Goal: Information Seeking & Learning: Learn about a topic

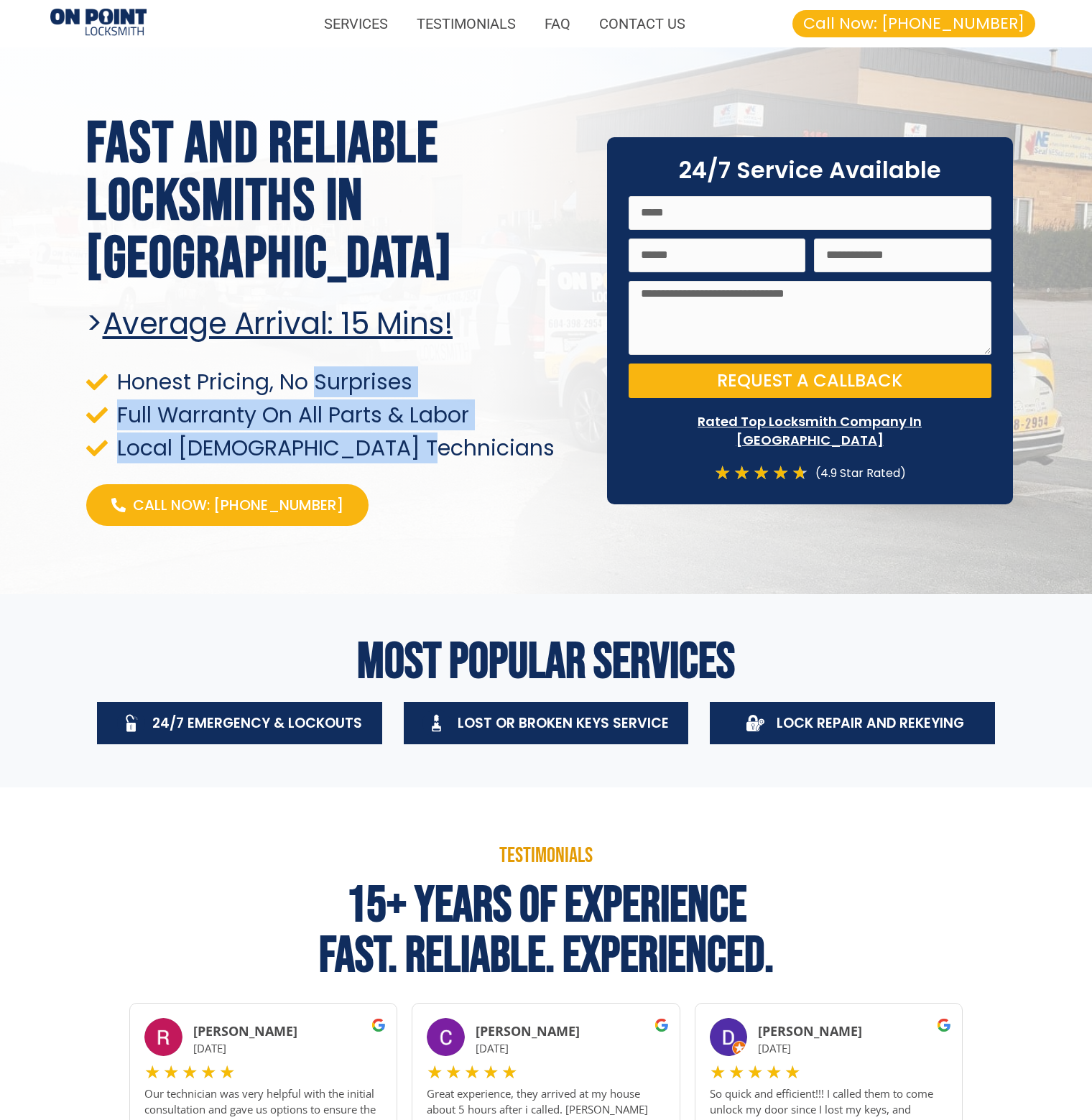
drag, startPoint x: 318, startPoint y: 353, endPoint x: 463, endPoint y: 423, distance: 161.0
click at [463, 423] on ul "Honest Pricing, No Surprises Full Warranty On All Parts & Labor Local Canadian …" at bounding box center [336, 415] width 500 height 88
drag, startPoint x: 493, startPoint y: 413, endPoint x: 513, endPoint y: 338, distance: 77.6
click at [494, 437] on li "Local [DEMOGRAPHIC_DATA] Technicians" at bounding box center [336, 448] width 500 height 22
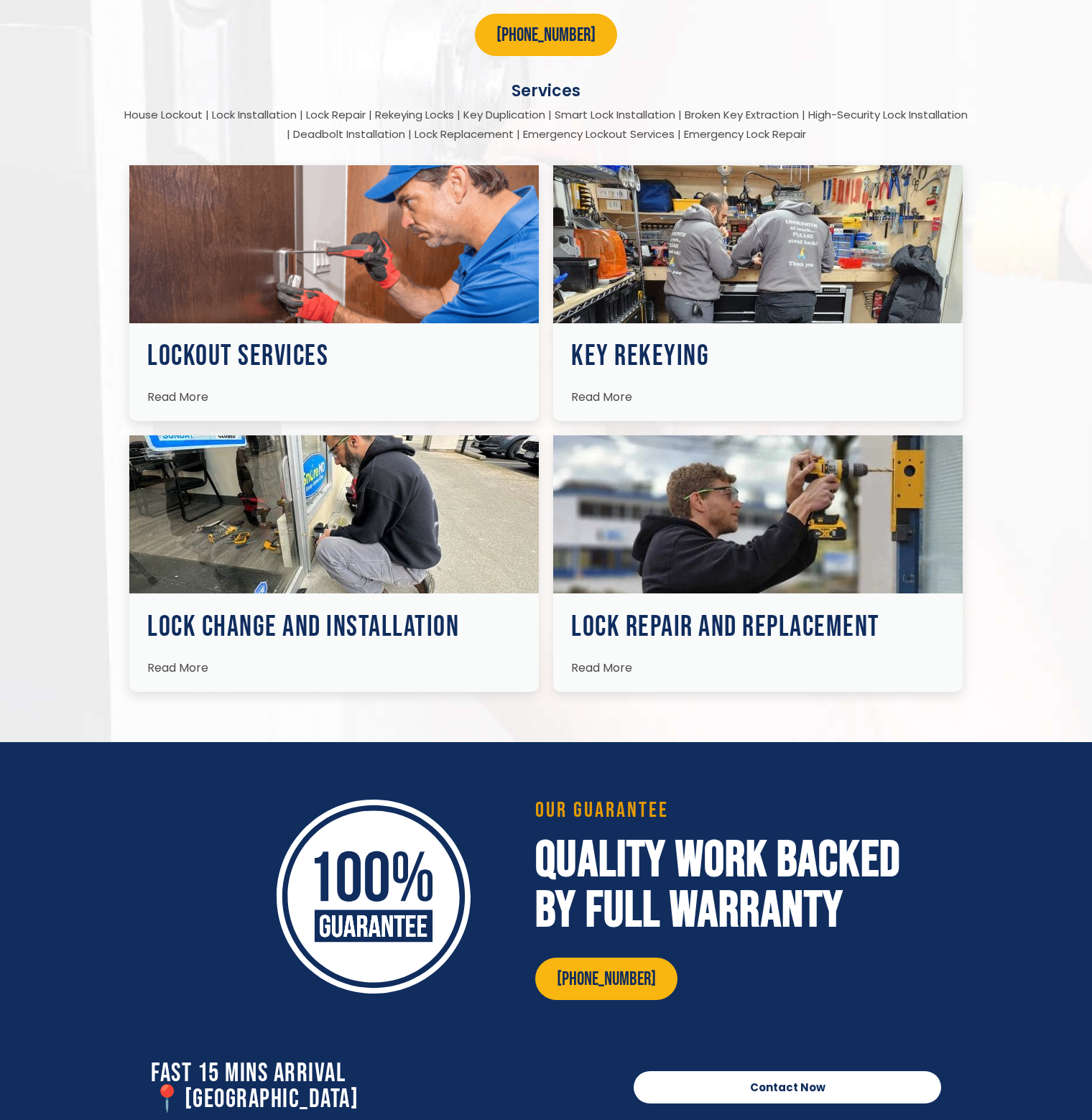
scroll to position [2012, 0]
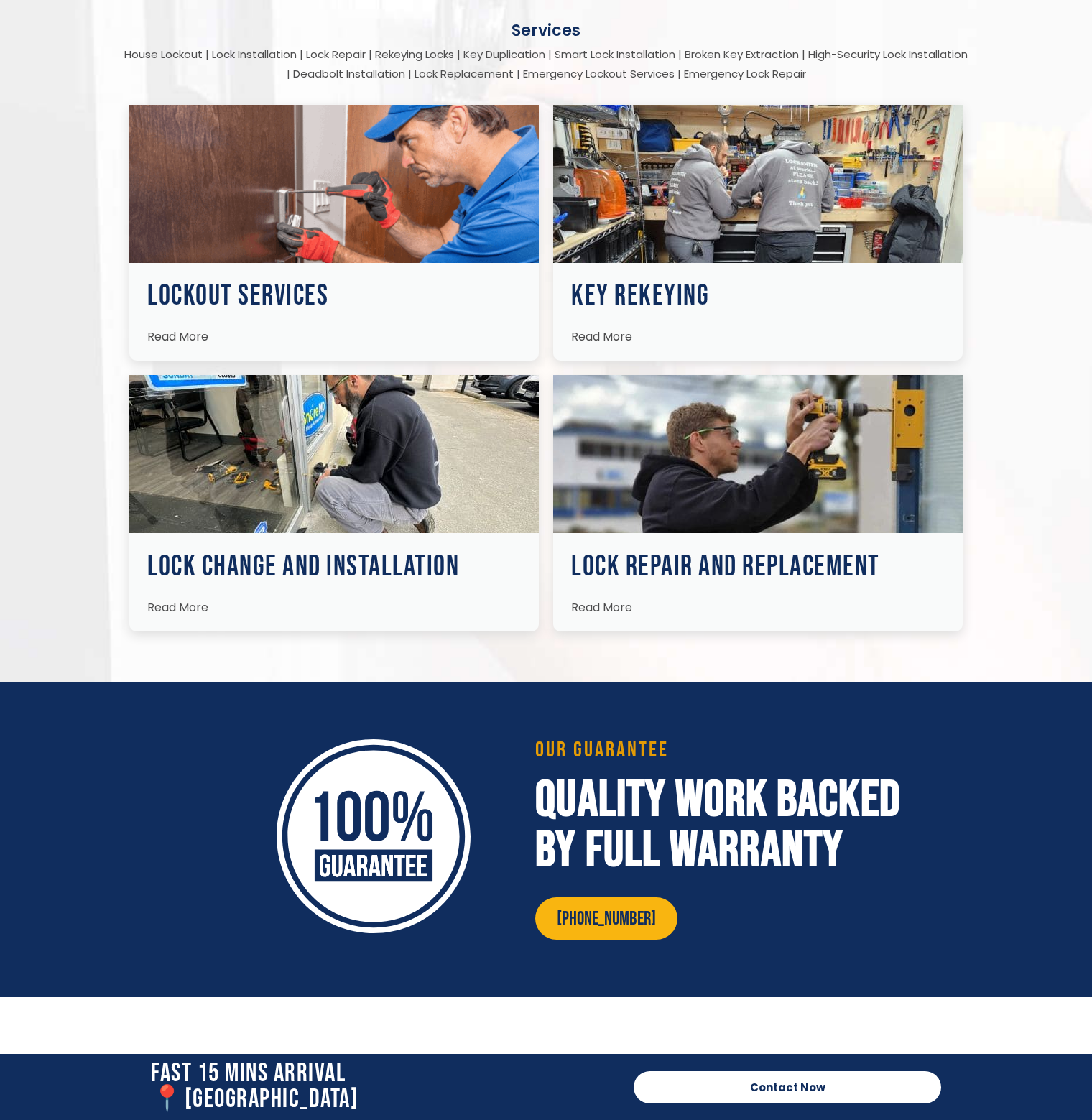
drag, startPoint x: 189, startPoint y: 608, endPoint x: 204, endPoint y: 608, distance: 15.0
click at [189, 608] on span "Read More" at bounding box center [178, 608] width 61 height 16
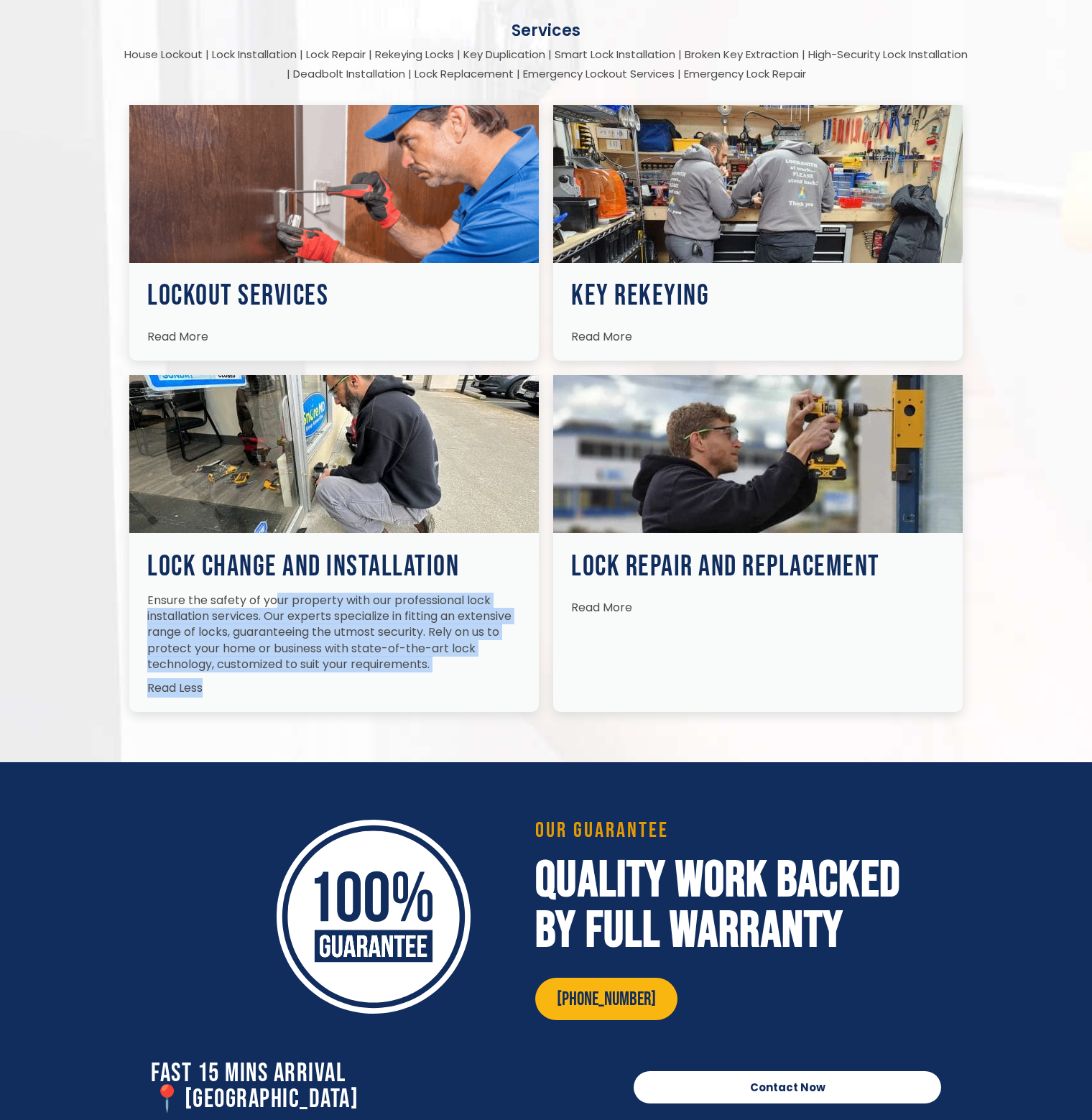
drag, startPoint x: 278, startPoint y: 591, endPoint x: 502, endPoint y: 672, distance: 238.2
click at [502, 672] on div "Ensure the safety of your property with our professional lock installation serv…" at bounding box center [334, 653] width 410 height 119
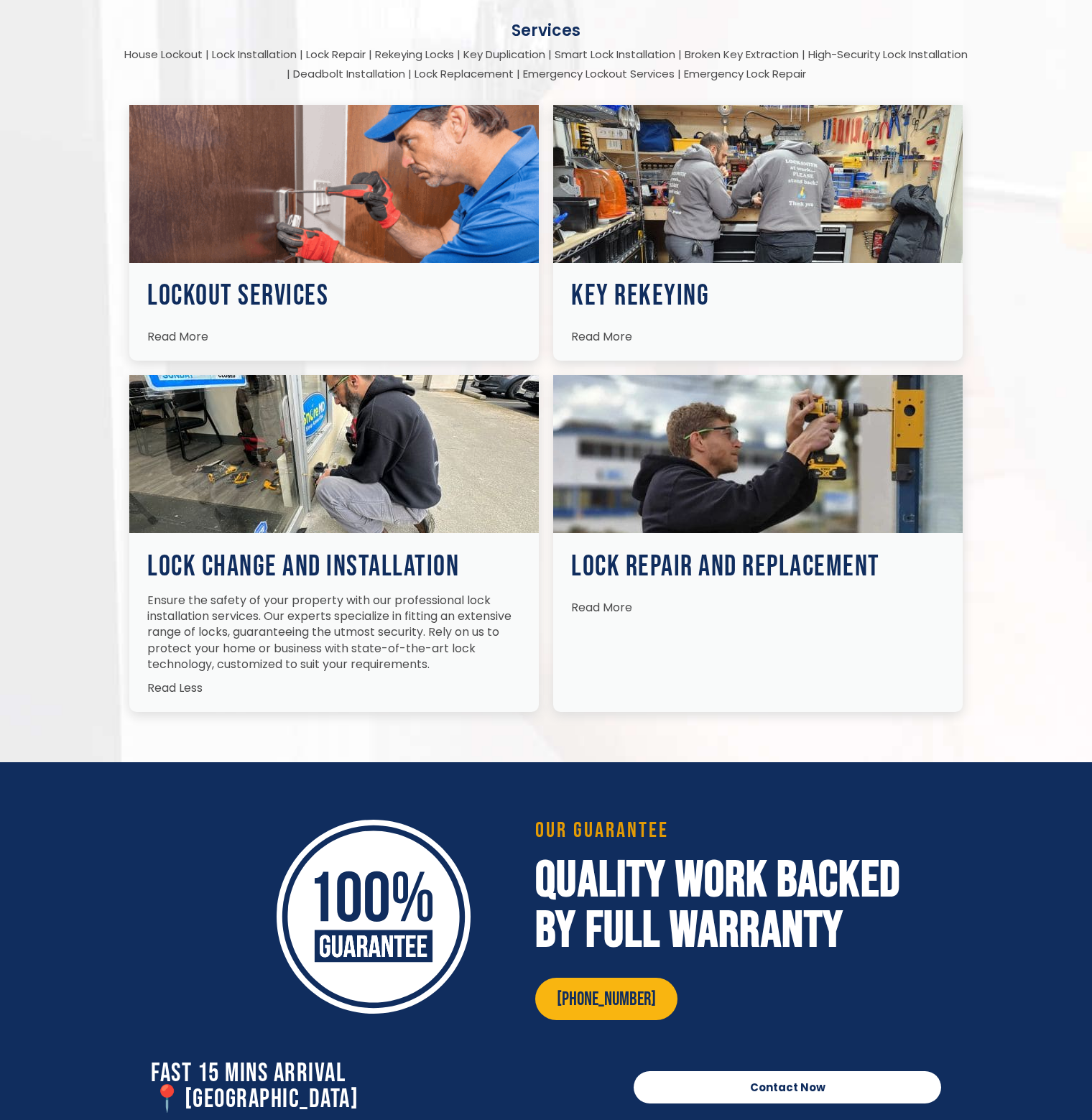
click at [594, 613] on span "Read More" at bounding box center [602, 608] width 61 height 16
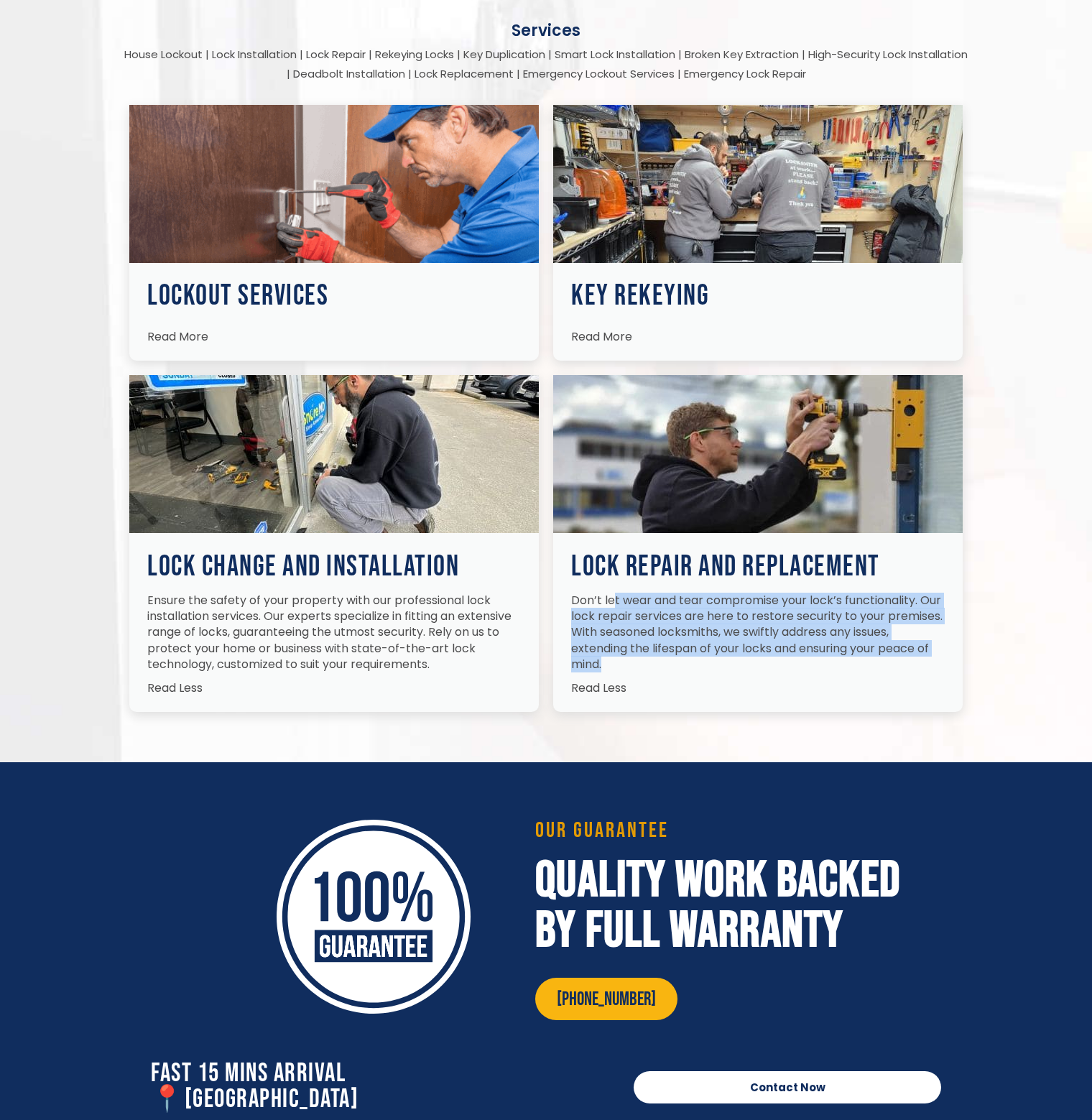
drag, startPoint x: 630, startPoint y: 596, endPoint x: 991, endPoint y: 536, distance: 366.0
click at [931, 654] on p "Don’t let wear and tear compromise your lock’s functionality. Our lock repair s…" at bounding box center [758, 633] width 374 height 81
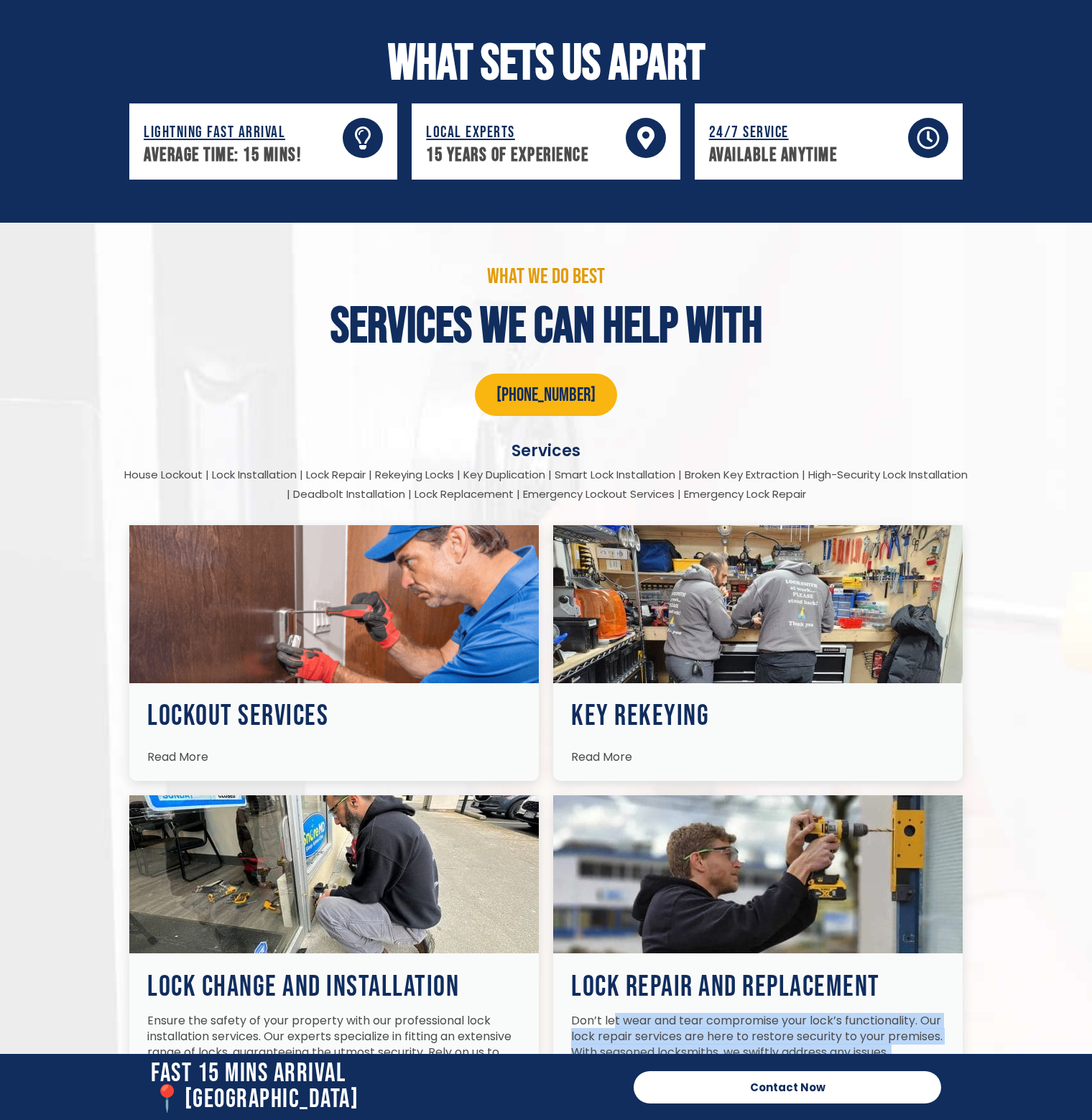
scroll to position [1581, 0]
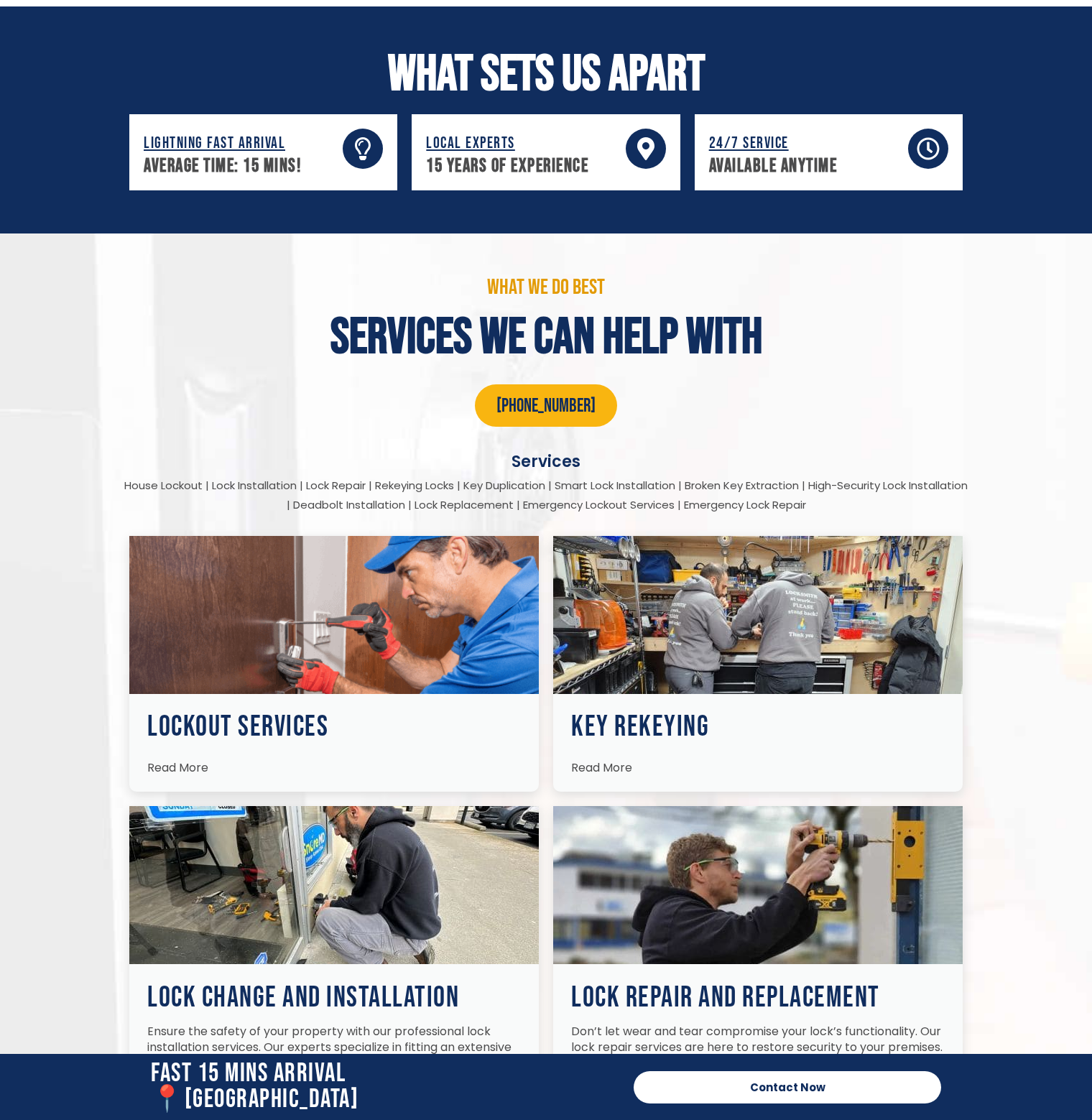
click at [180, 764] on span "Read More" at bounding box center [178, 767] width 61 height 16
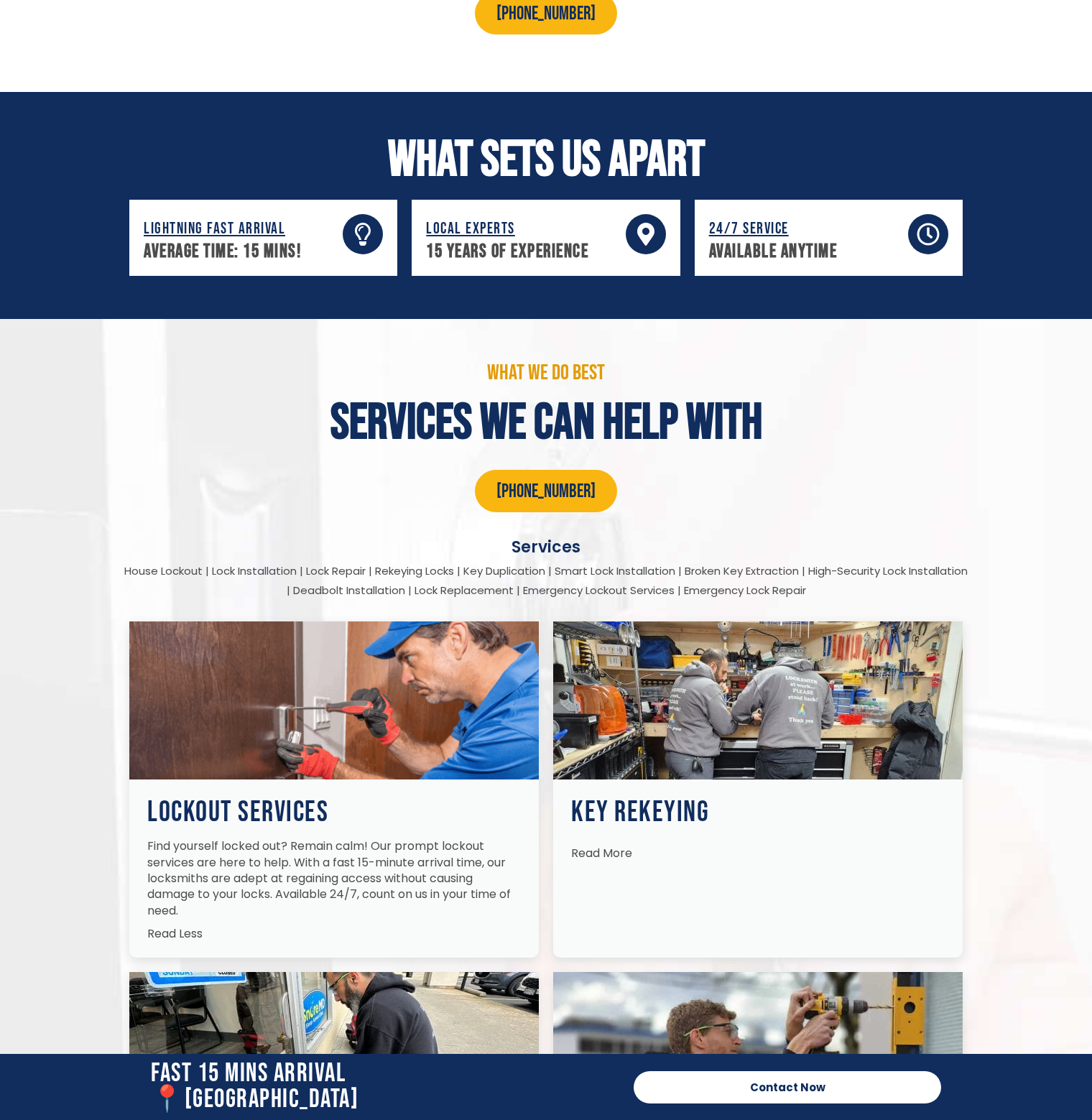
scroll to position [1509, 0]
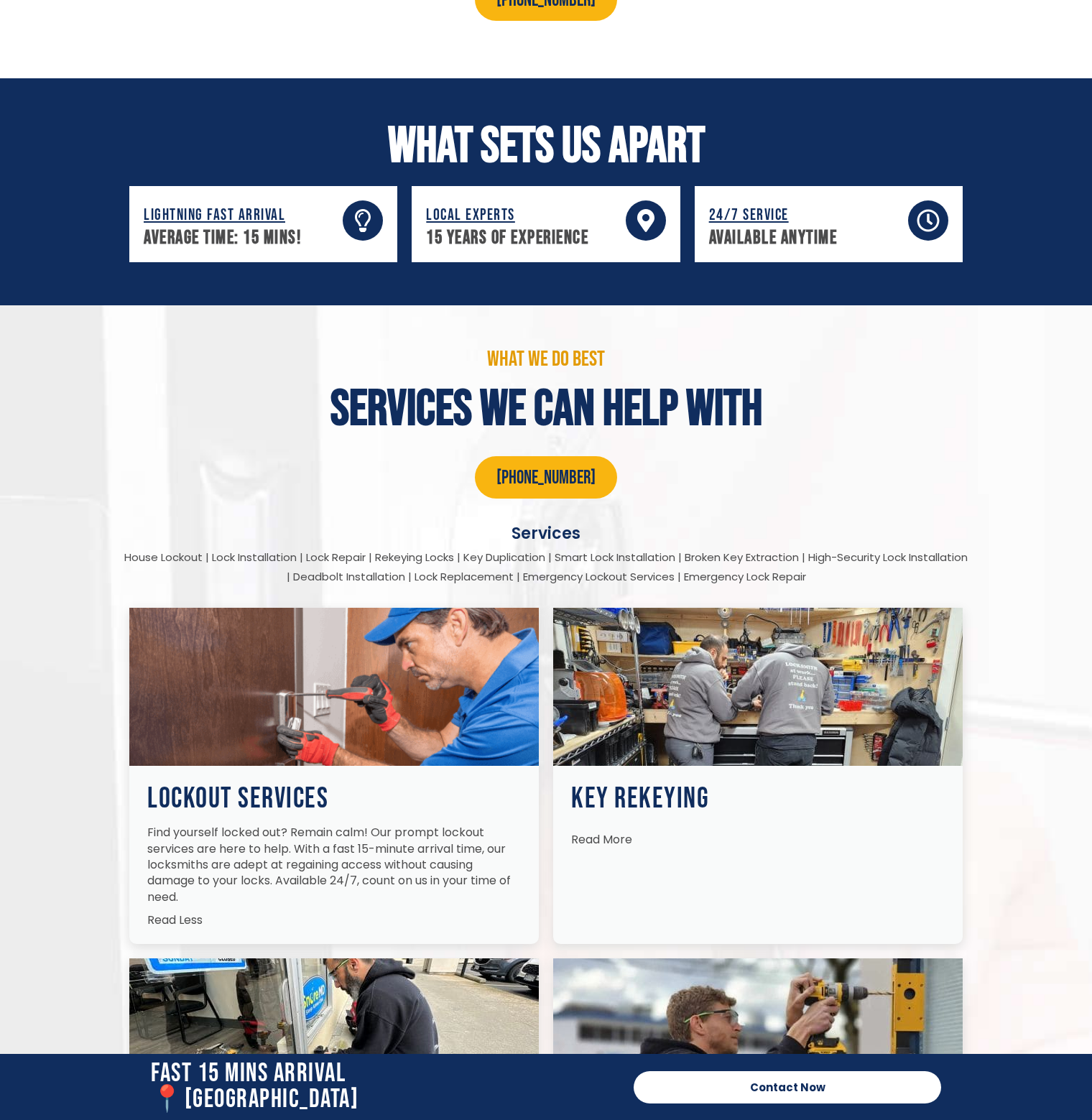
drag, startPoint x: 274, startPoint y: 551, endPoint x: 851, endPoint y: 574, distance: 577.5
click at [851, 575] on div "House Lockout | Lock Installation | Lock Repair | Rekeying Locks | Key Duplicat…" at bounding box center [546, 567] width 848 height 39
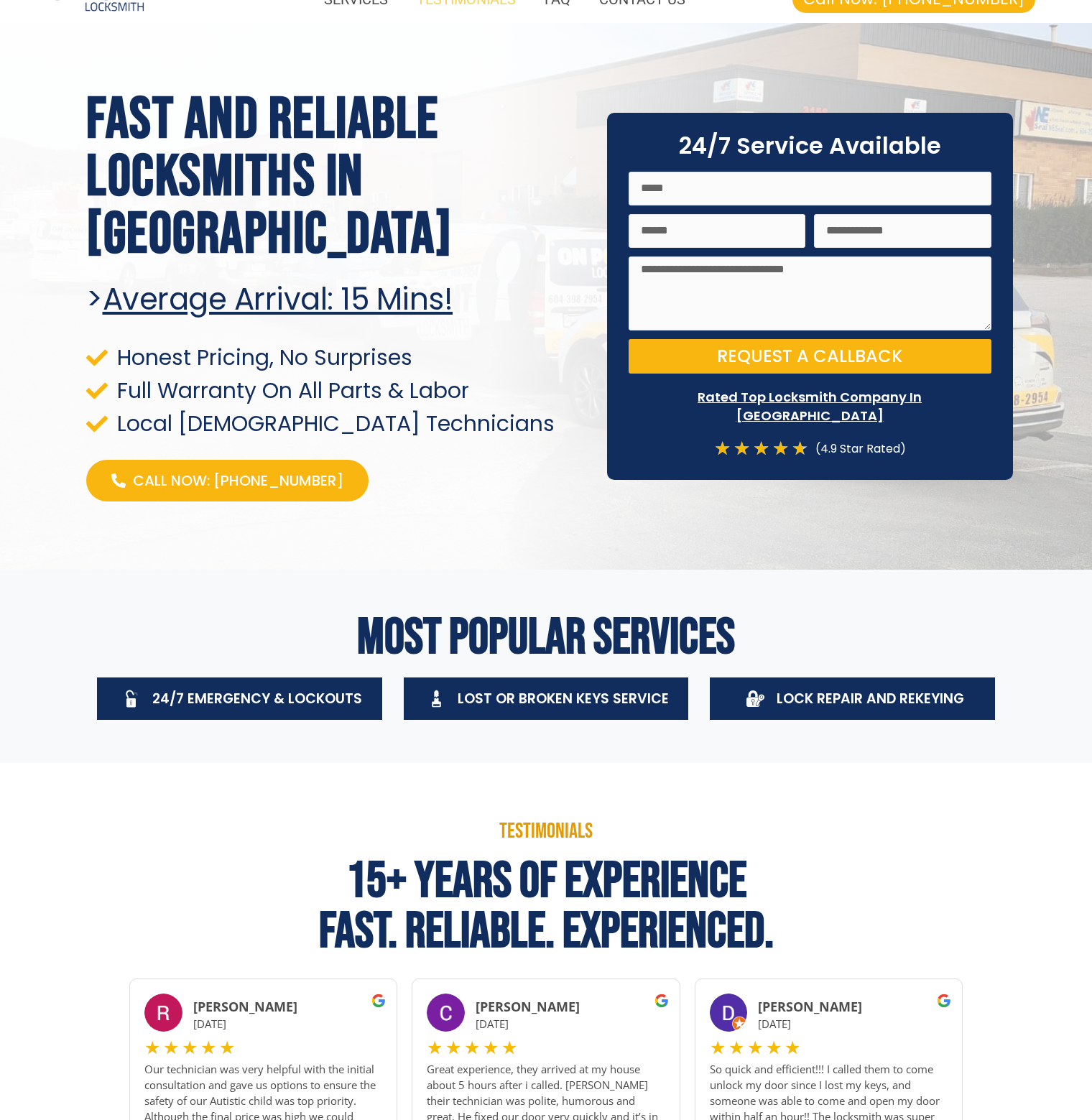
scroll to position [0, 0]
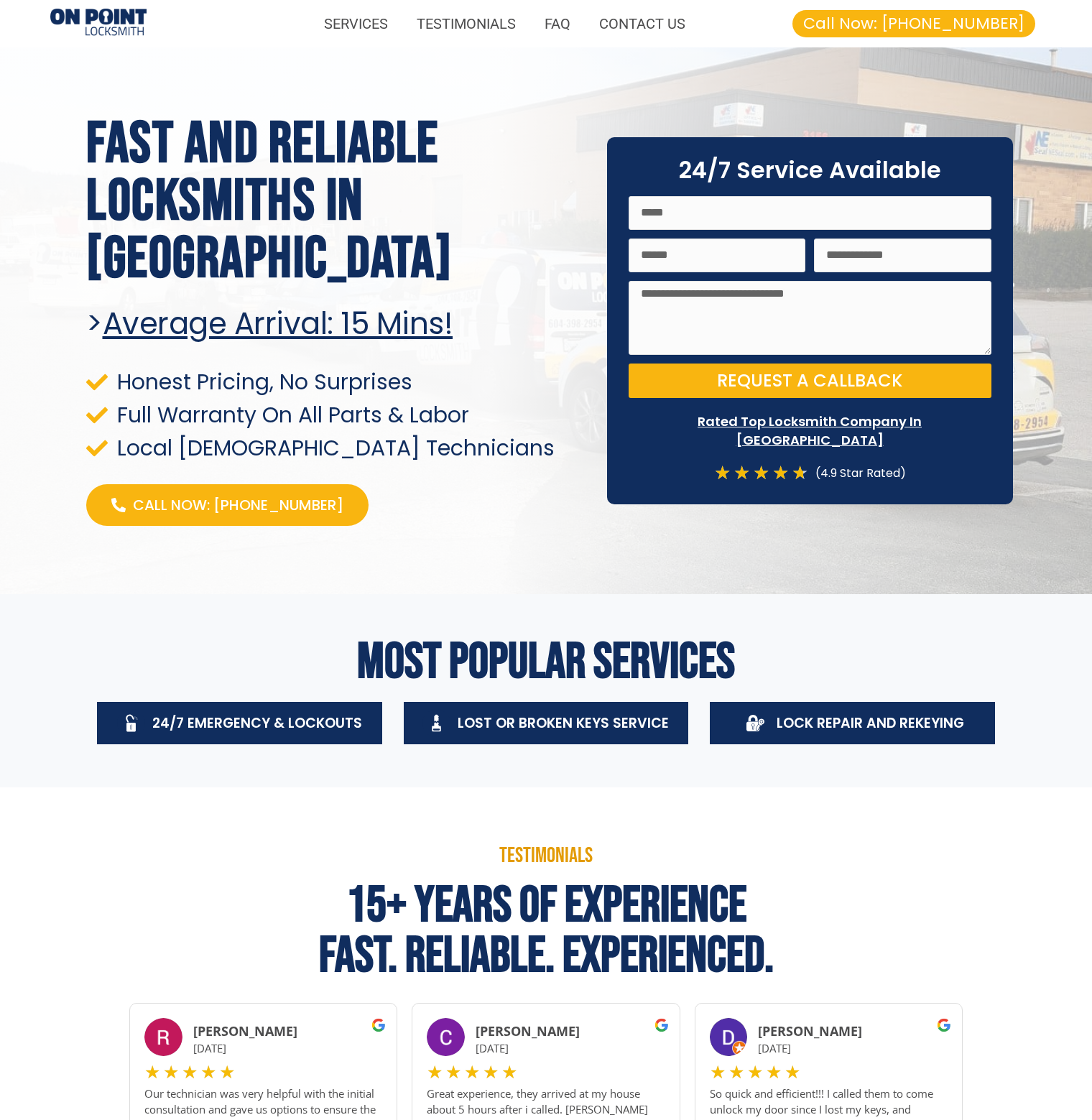
drag, startPoint x: 637, startPoint y: 0, endPoint x: 825, endPoint y: 11, distance: 188.3
click at [889, 89] on div "Fast and Reliable Locksmiths In [GEOGRAPHIC_DATA] > Average arrival: 15 Mins! H…" at bounding box center [546, 320] width 935 height 503
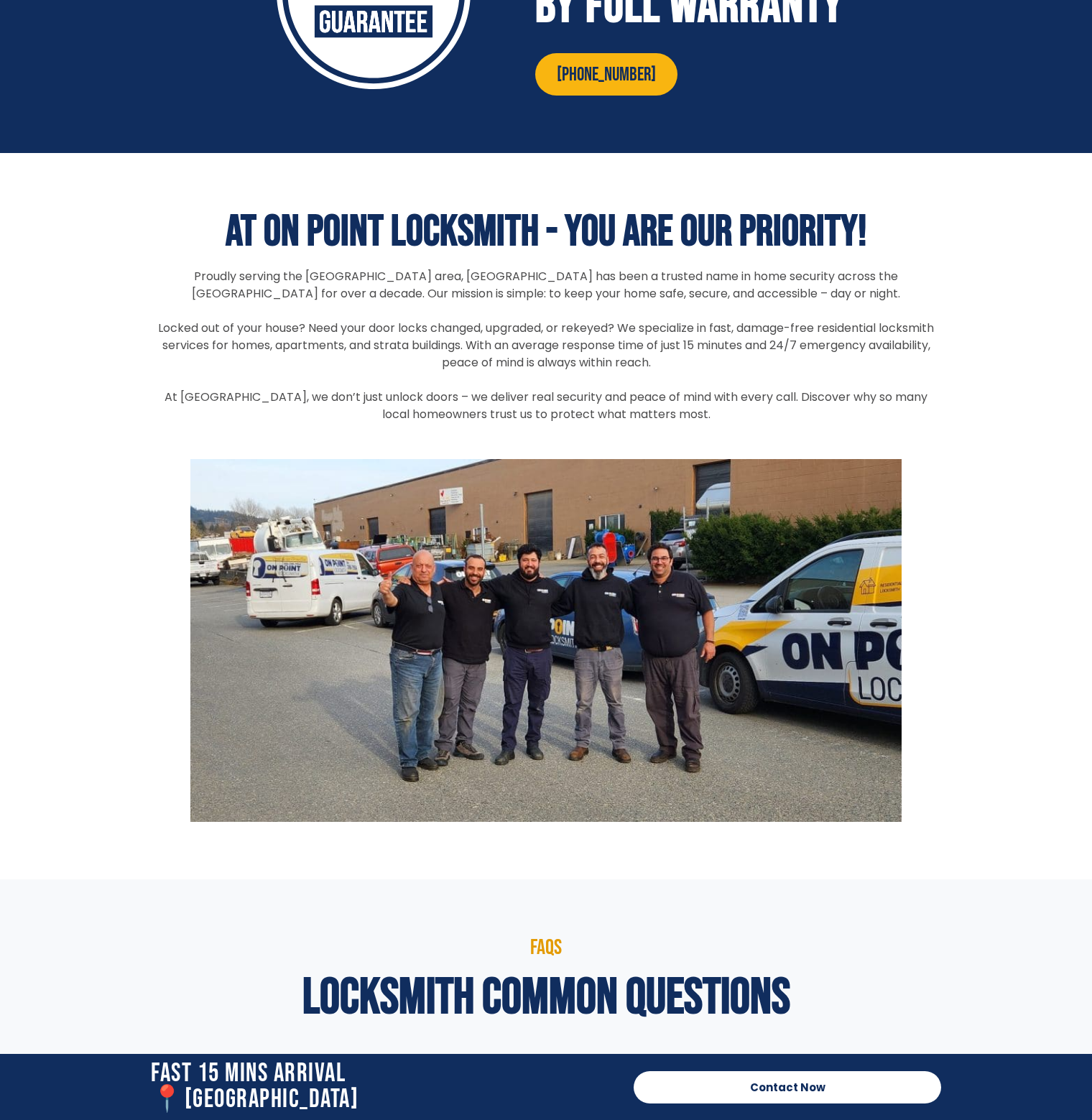
scroll to position [3018, 0]
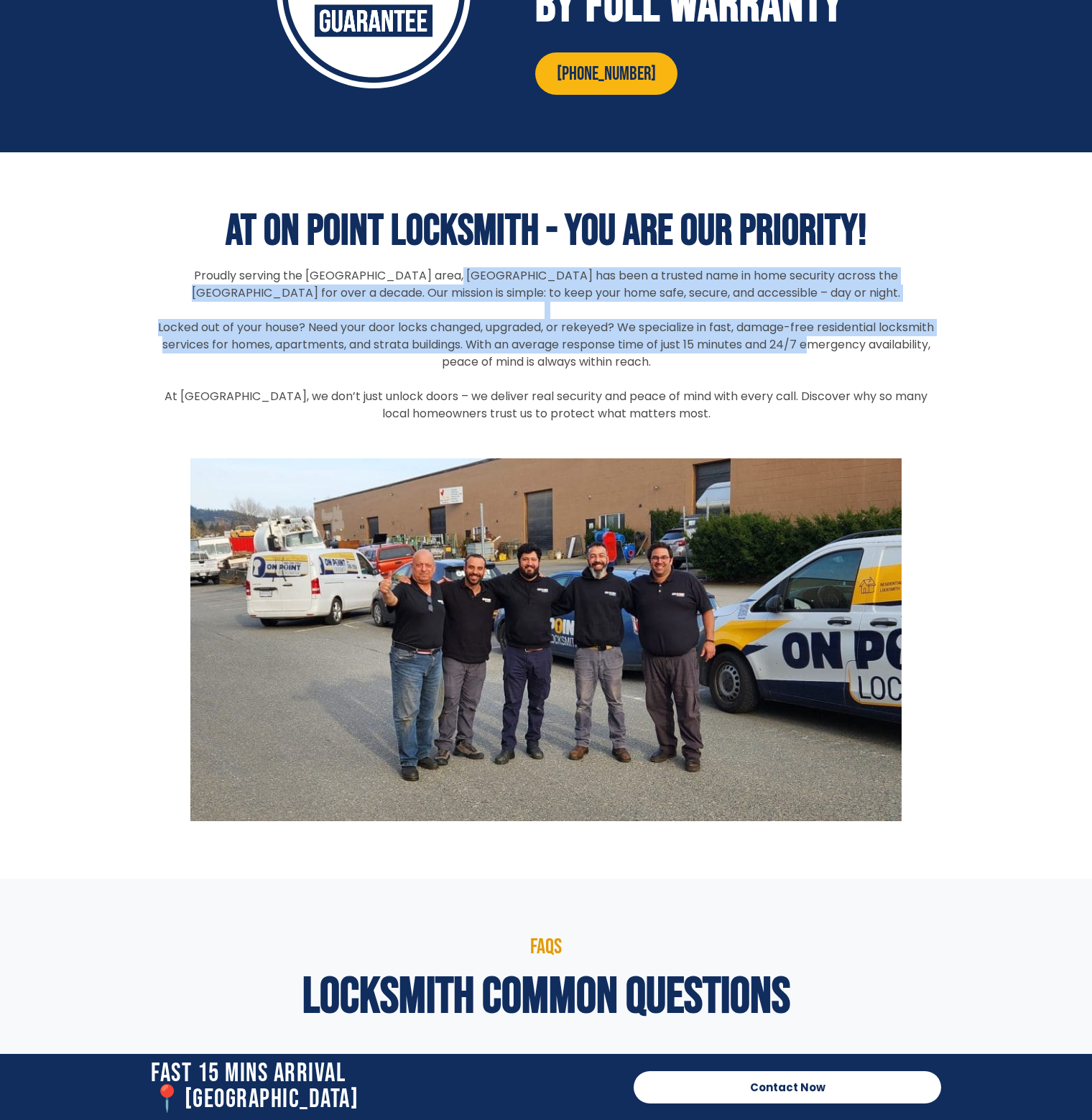
drag, startPoint x: 416, startPoint y: 278, endPoint x: 812, endPoint y: 338, distance: 400.5
click at [810, 338] on div "Proudly serving the [GEOGRAPHIC_DATA] area, [GEOGRAPHIC_DATA] has been a truste…" at bounding box center [546, 345] width 790 height 155
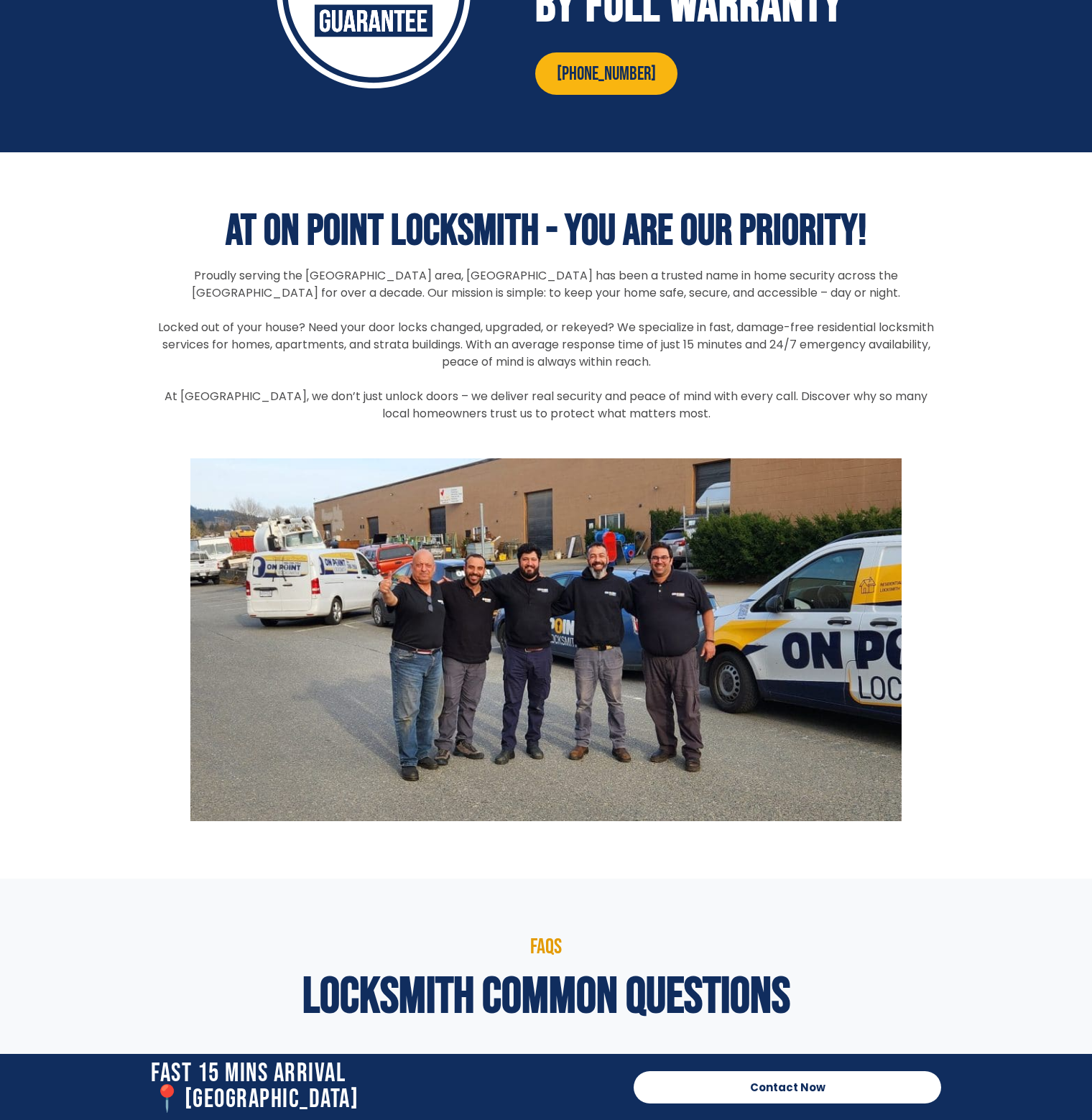
click at [926, 338] on p "Locked out of your house? Need your door locks changed, upgraded, or rekeyed? W…" at bounding box center [546, 345] width 790 height 52
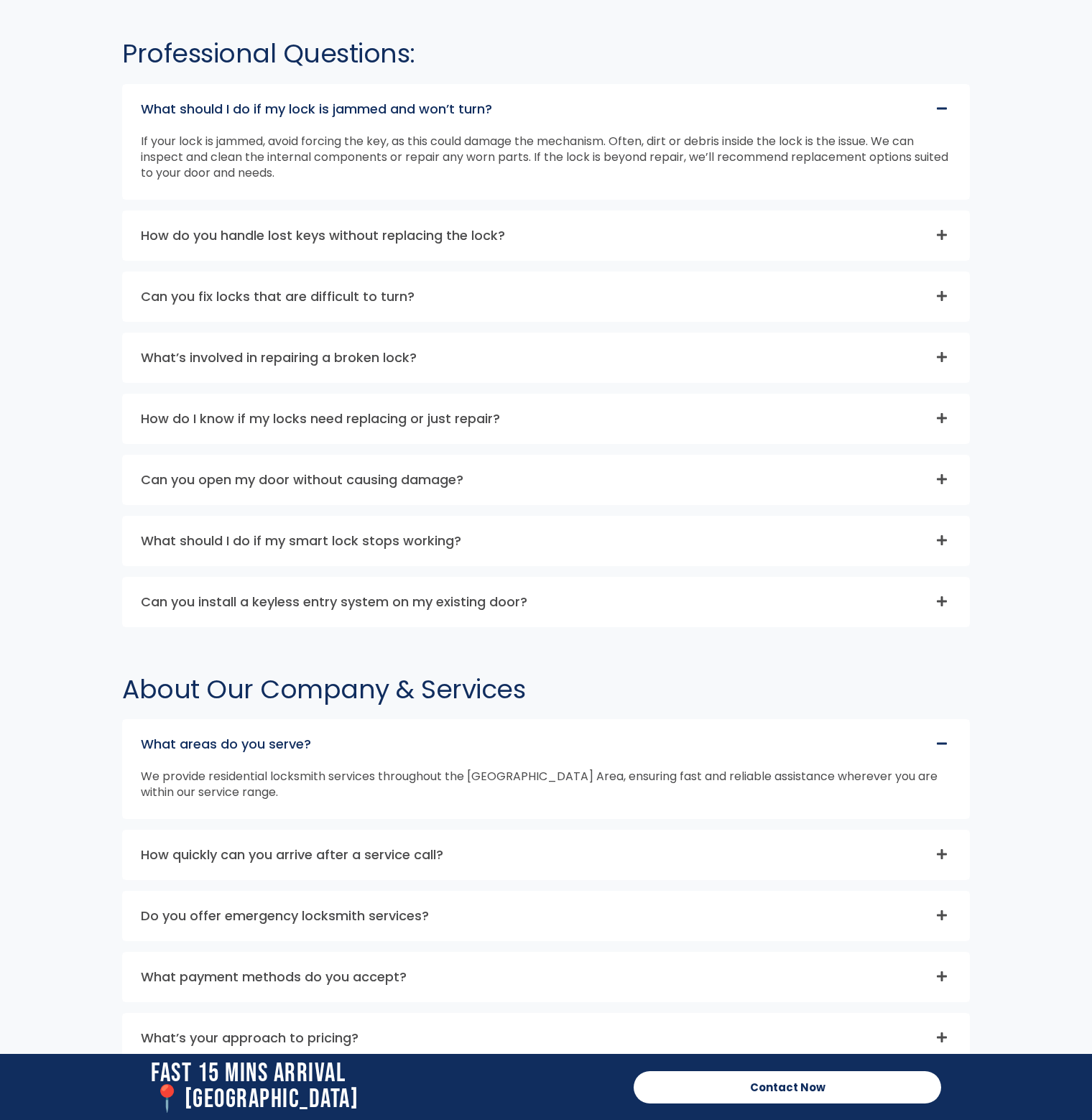
scroll to position [3880, 0]
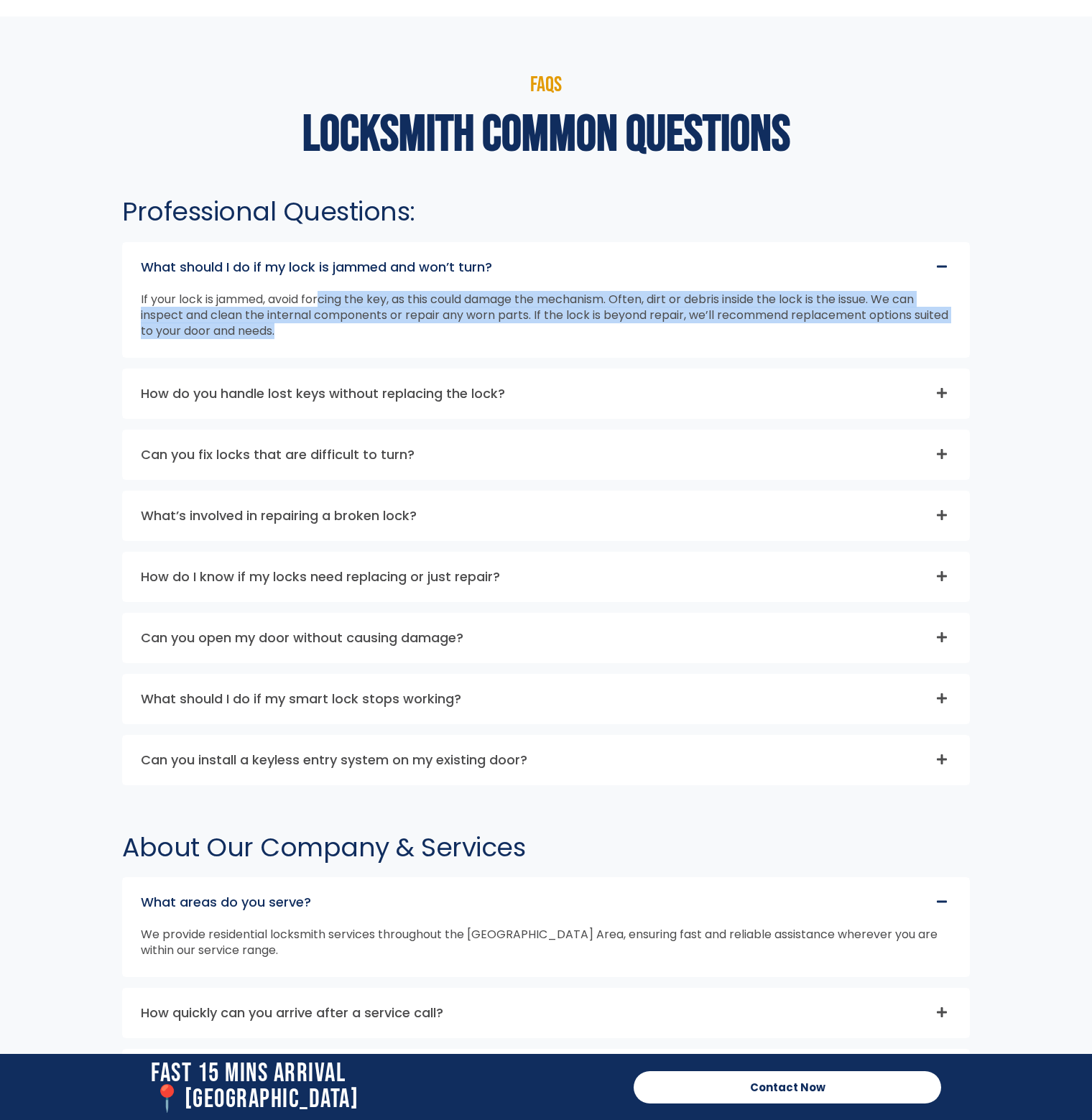
drag, startPoint x: 324, startPoint y: 294, endPoint x: 411, endPoint y: 340, distance: 98.4
click at [411, 340] on div "If your lock is jammed, avoid forcing the key, as this could damage the mechani…" at bounding box center [546, 324] width 847 height 65
click at [713, 424] on div "What should I do if my lock is jammed and won’t turn? If your lock is jammed, a…" at bounding box center [546, 513] width 848 height 543
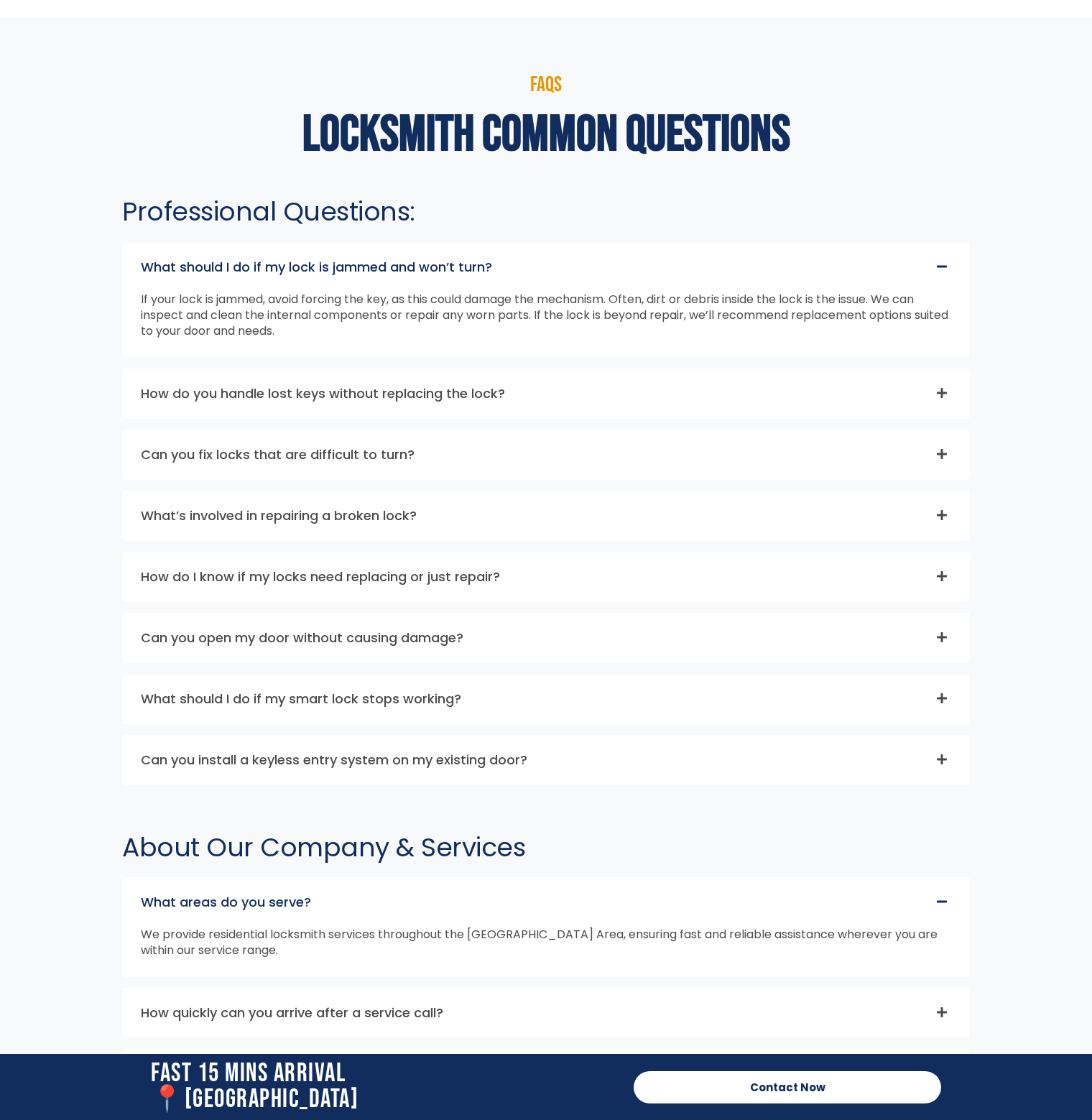
click at [709, 447] on div "Can you fix locks that are difficult to turn?" at bounding box center [546, 454] width 847 height 49
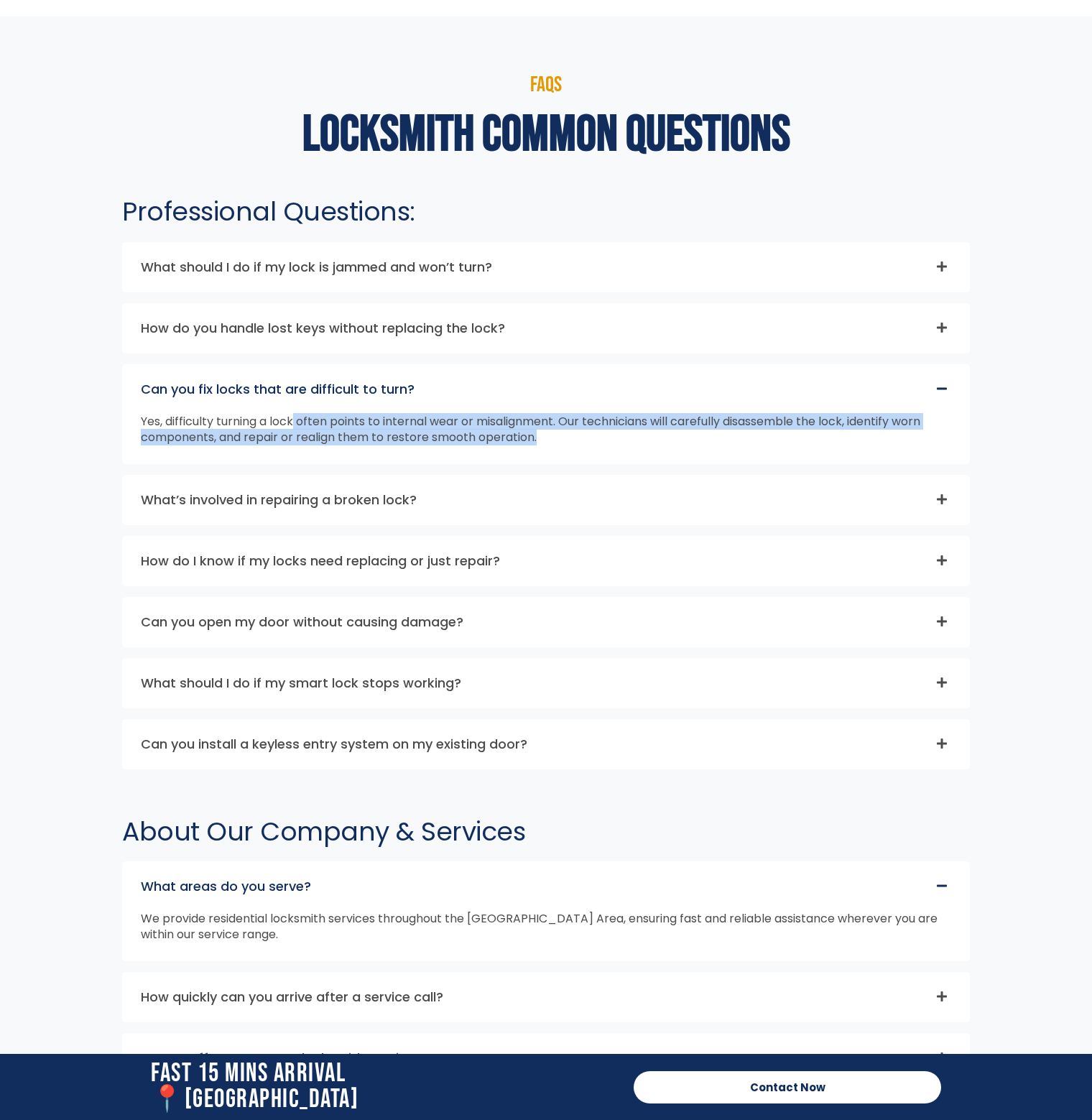
drag, startPoint x: 296, startPoint y: 416, endPoint x: 587, endPoint y: 440, distance: 292.0
click at [587, 440] on p "Yes, difficulty turning a lock often points to internal wear or misalignment. O…" at bounding box center [546, 429] width 810 height 31
click at [1023, 418] on section "FAQs locksmith common questions Professional Questions: What should I do if my …" at bounding box center [546, 675] width 1092 height 1318
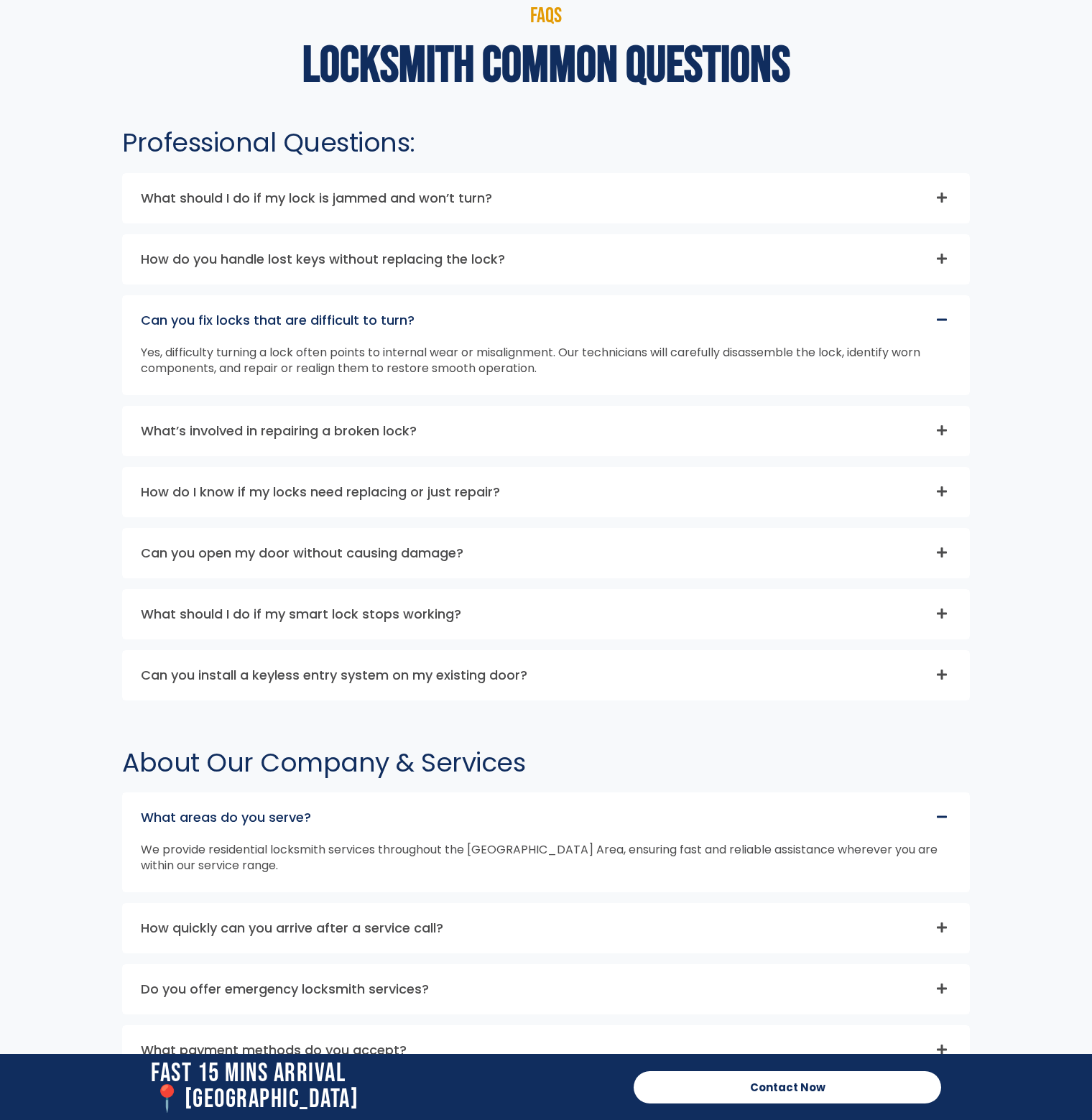
scroll to position [3951, 0]
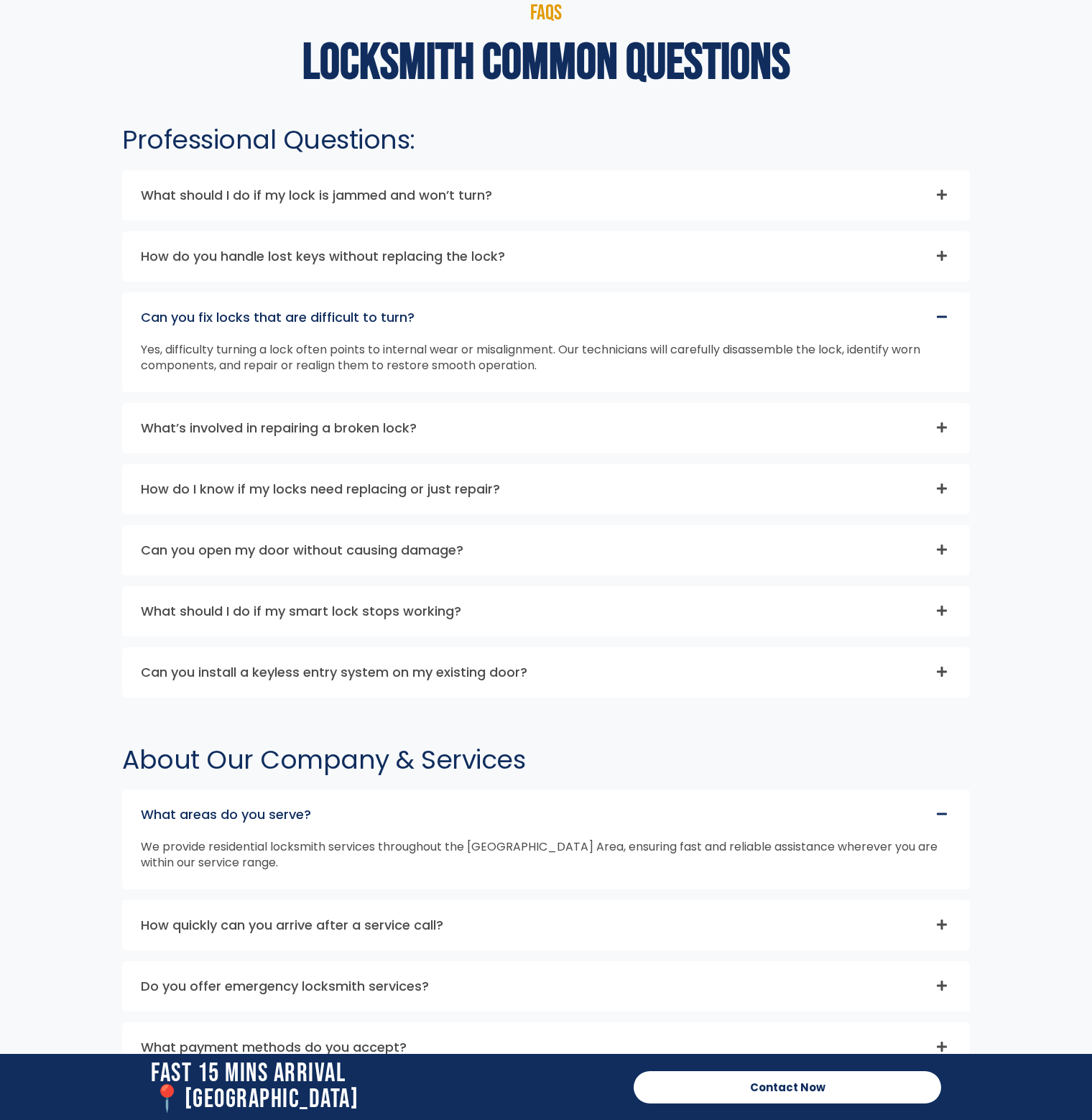
click at [501, 554] on div "Can you open my door without causing damage?" at bounding box center [546, 550] width 847 height 49
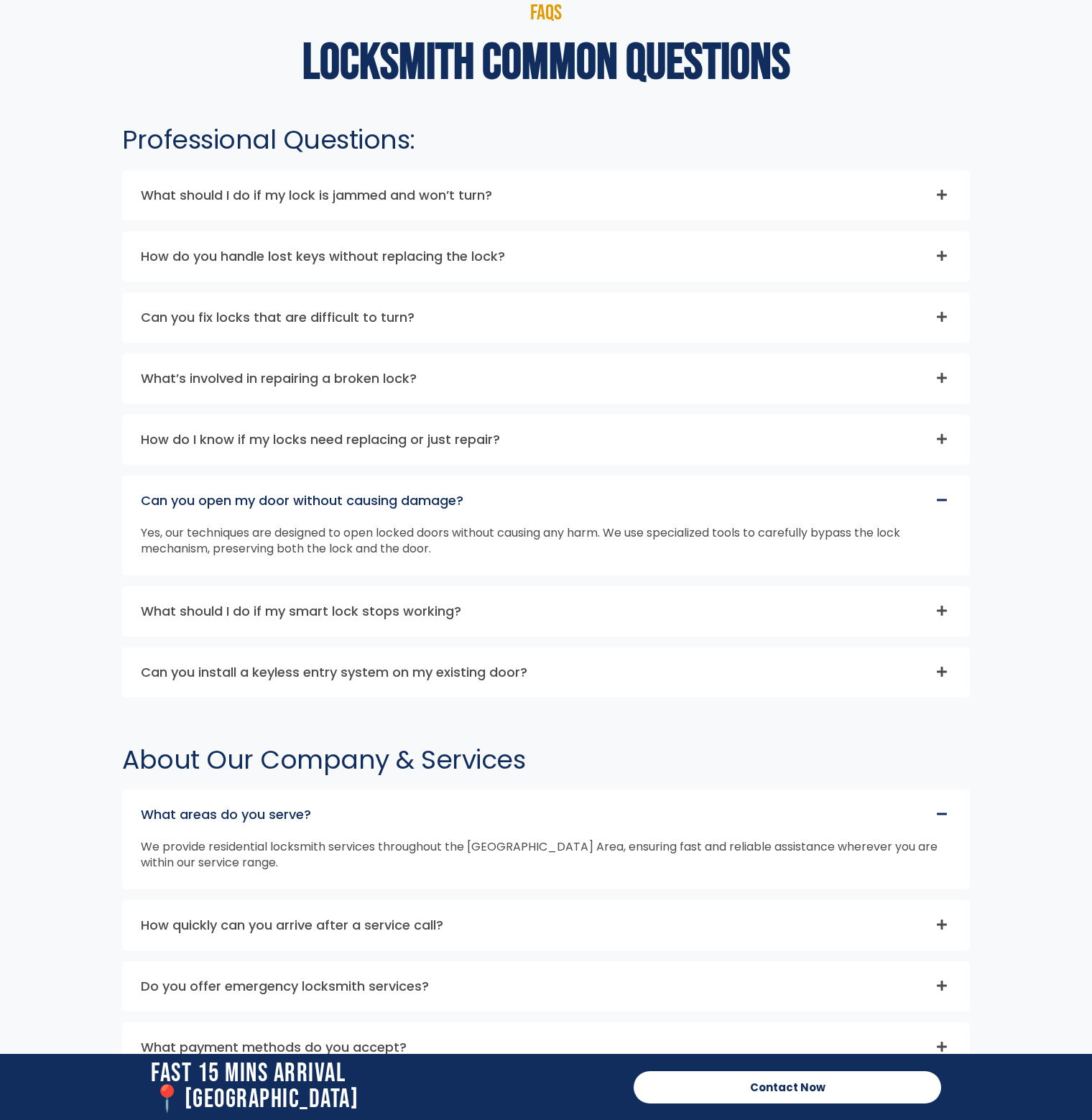
click at [497, 367] on div "What’s involved in repairing a broken lock?" at bounding box center [546, 378] width 847 height 49
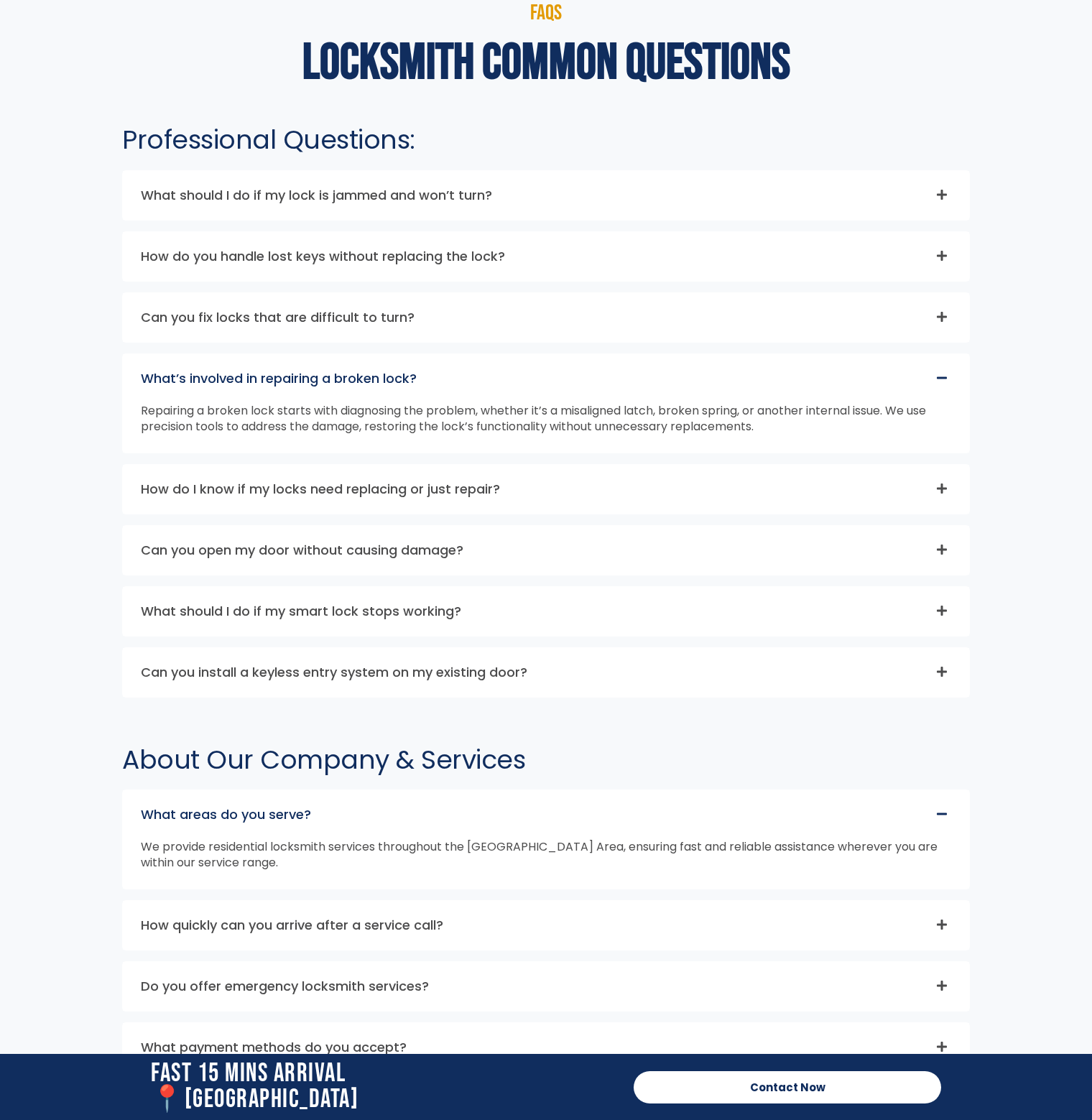
drag, startPoint x: 246, startPoint y: 399, endPoint x: 633, endPoint y: 416, distance: 387.4
click at [630, 416] on div "Repairing a broken lock starts with diagnosing the problem, whether it’s a misa…" at bounding box center [546, 428] width 847 height 49
click at [650, 414] on div "Repairing a broken lock starts with diagnosing the problem, whether it’s a misa…" at bounding box center [546, 428] width 847 height 49
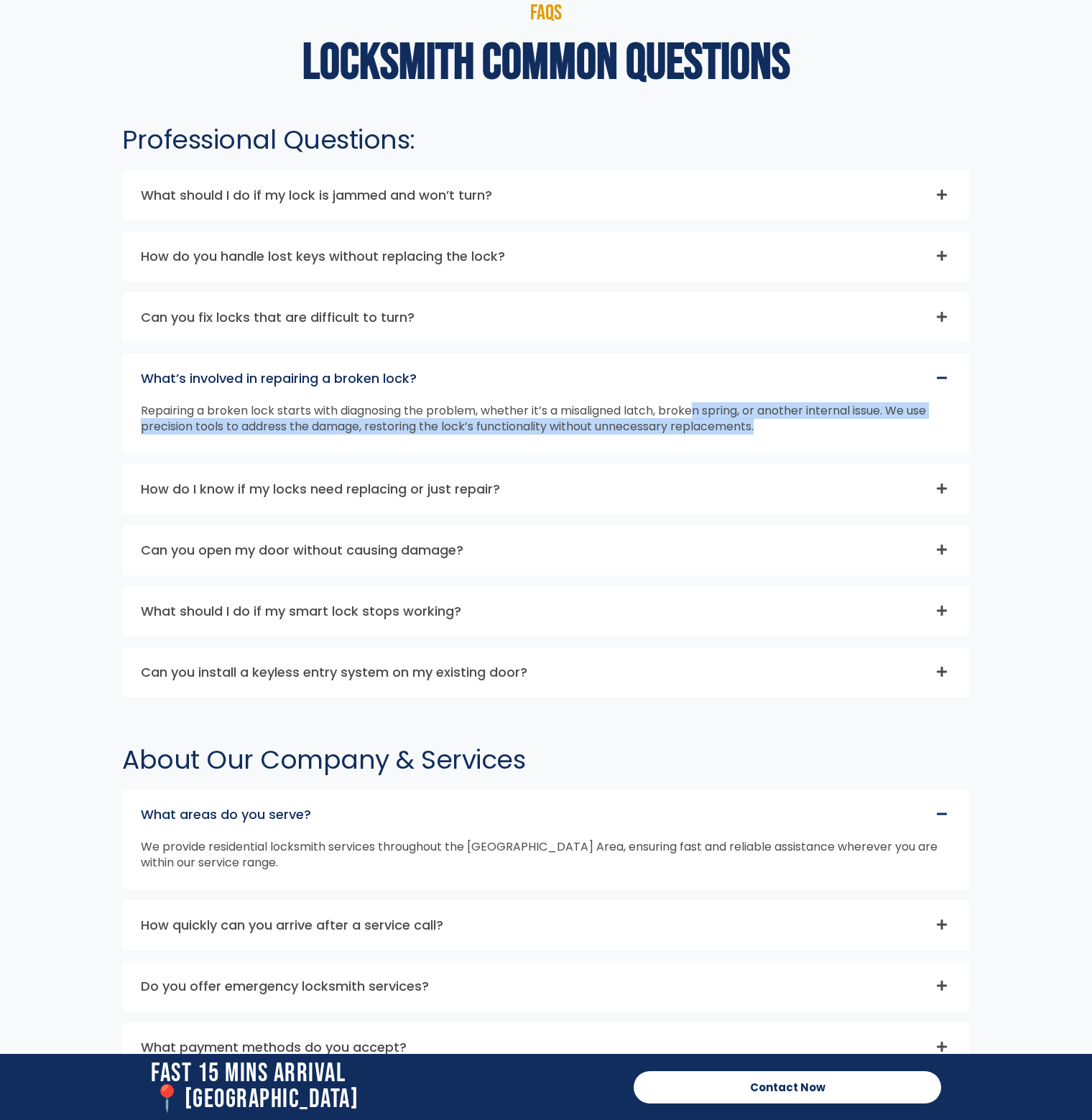
drag, startPoint x: 701, startPoint y: 403, endPoint x: 852, endPoint y: 429, distance: 153.2
click at [852, 429] on div "Repairing a broken lock starts with diagnosing the problem, whether it’s a misa…" at bounding box center [546, 428] width 847 height 49
click at [720, 607] on div "What should I do if my smart lock stops working?" at bounding box center [546, 611] width 847 height 49
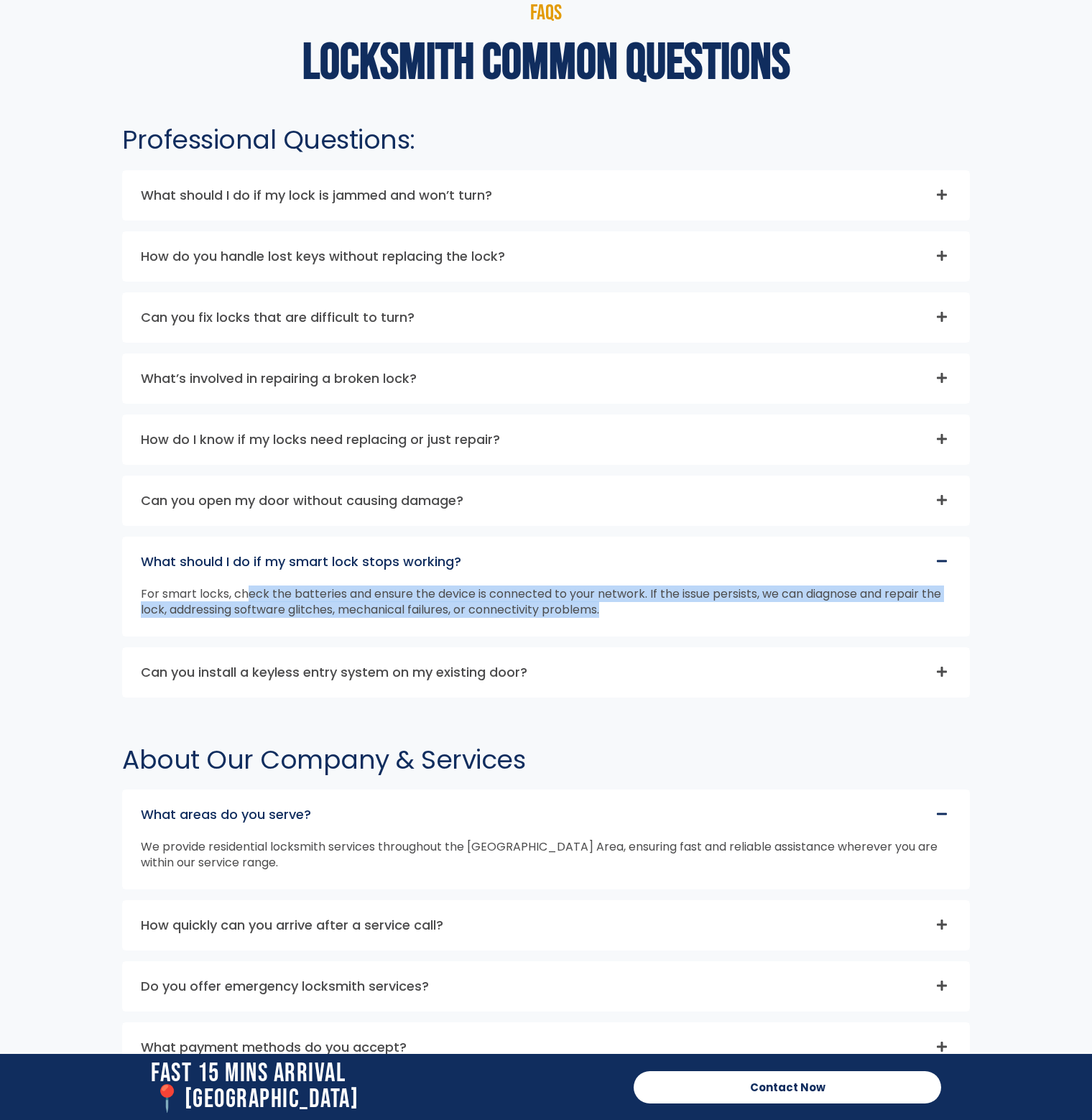
drag, startPoint x: 249, startPoint y: 588, endPoint x: 646, endPoint y: 612, distance: 397.7
click at [646, 612] on div "For smart locks, check the batteries and ensure the device is connected to your…" at bounding box center [546, 611] width 847 height 49
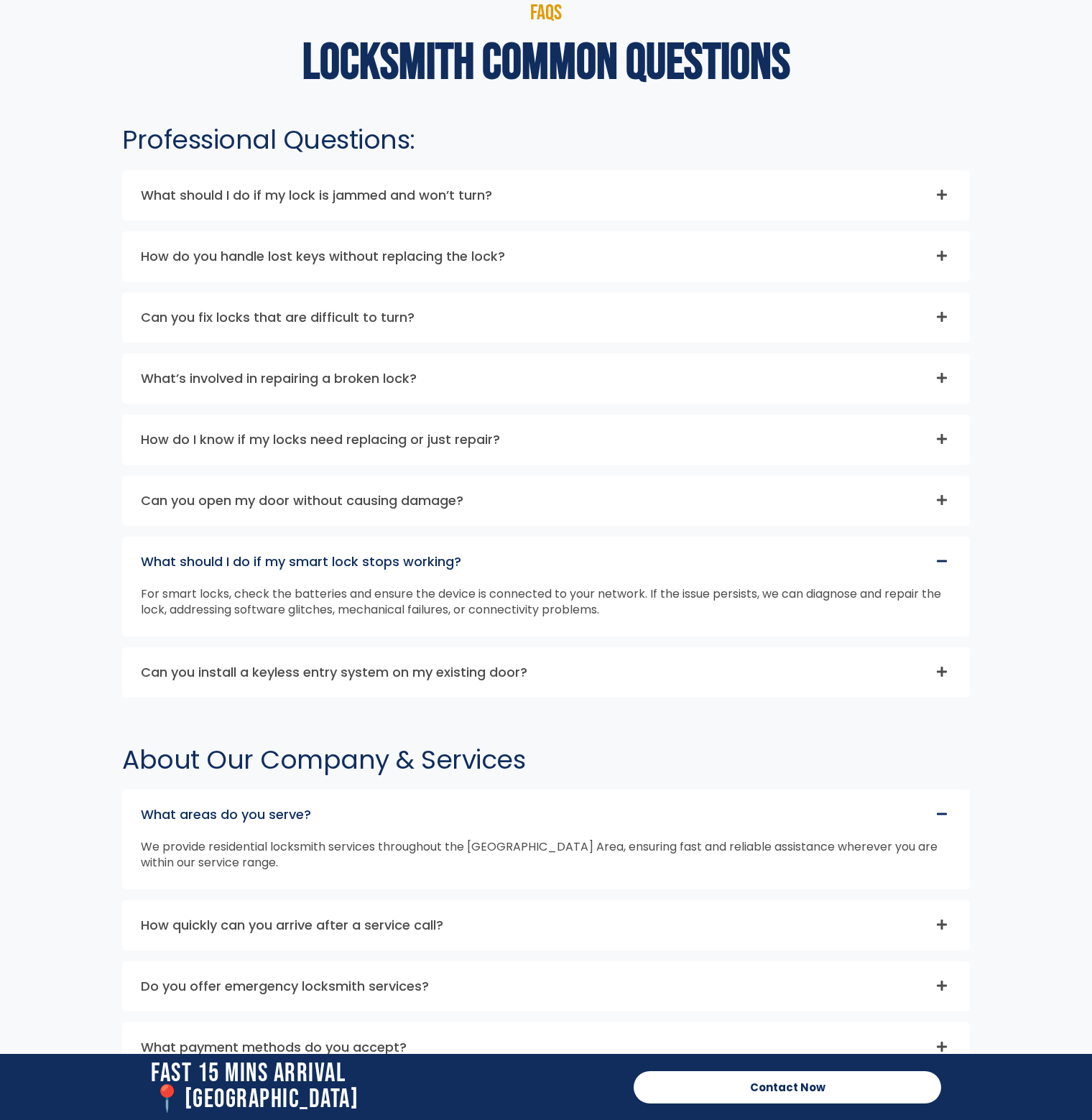
drag, startPoint x: 743, startPoint y: 655, endPoint x: 755, endPoint y: 632, distance: 25.9
click at [743, 656] on div "Can you install a keyless entry system on my existing door?" at bounding box center [546, 672] width 847 height 49
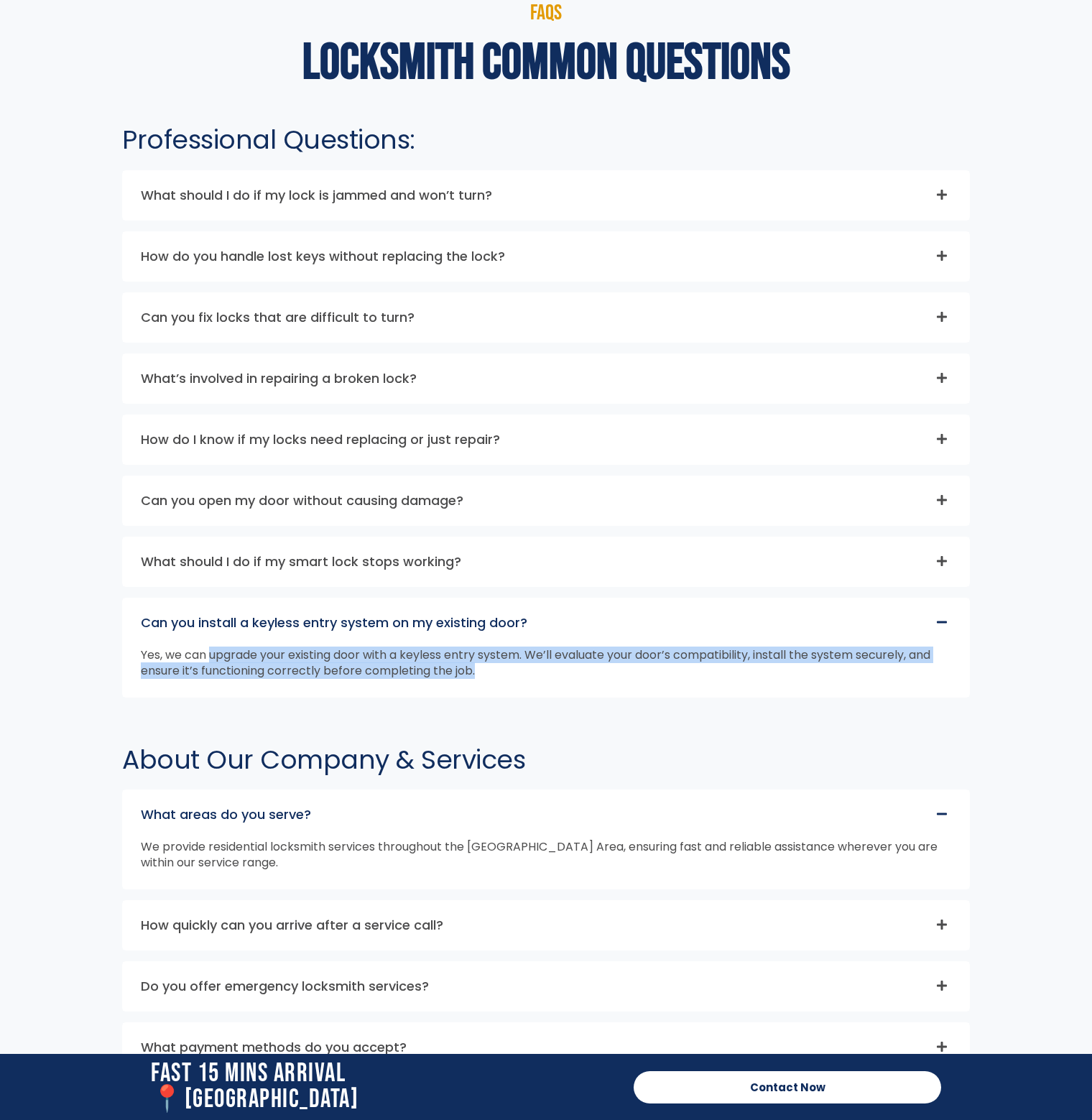
drag, startPoint x: 209, startPoint y: 650, endPoint x: 529, endPoint y: 663, distance: 320.3
click at [529, 663] on div "Yes, we can upgrade your existing door with a keyless entry system. We’ll evalu…" at bounding box center [546, 671] width 847 height 49
click at [1037, 628] on section "FAQs locksmith common questions Professional Questions: What should I do if my …" at bounding box center [546, 603] width 1092 height 1318
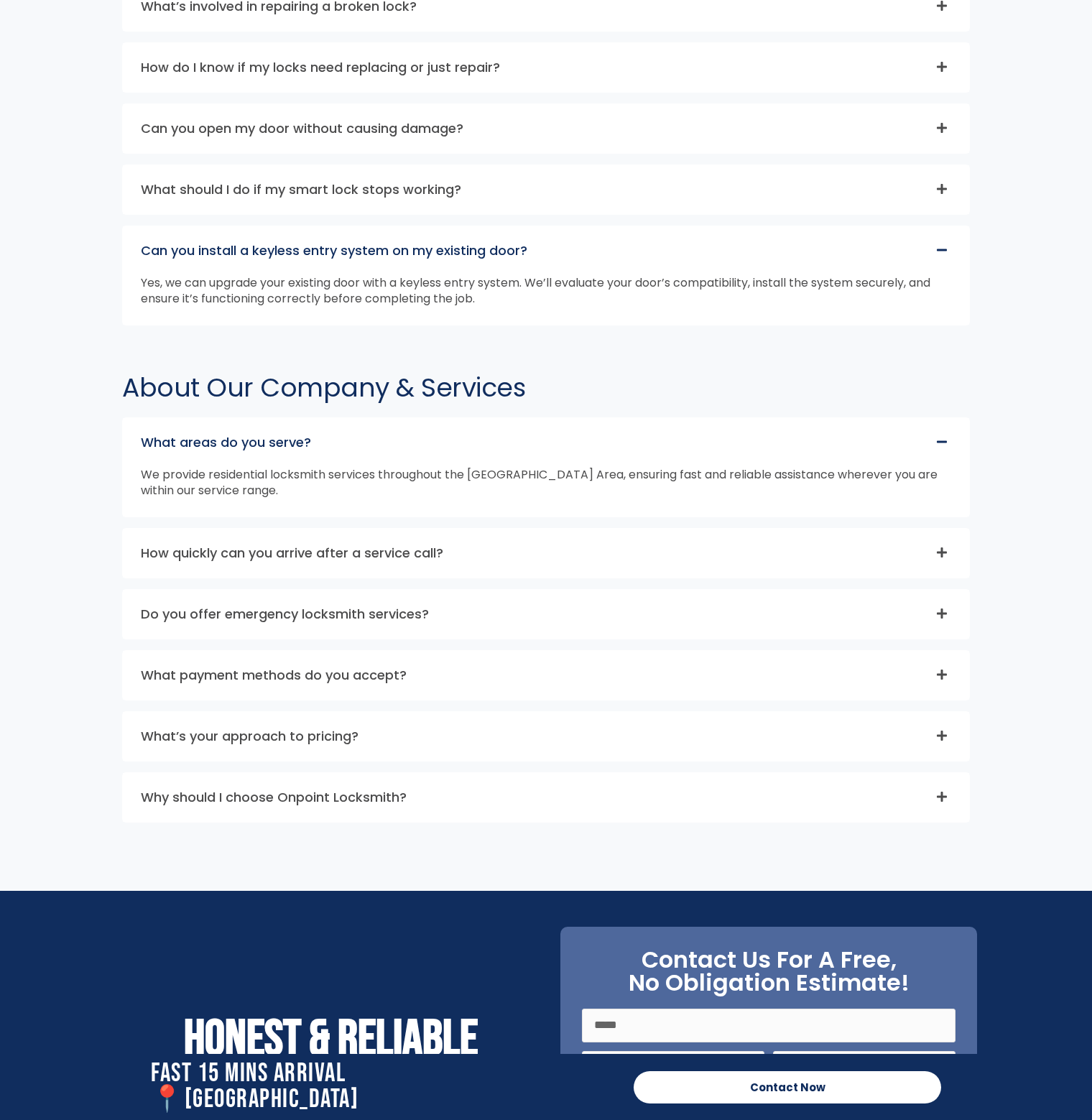
scroll to position [3630, 0]
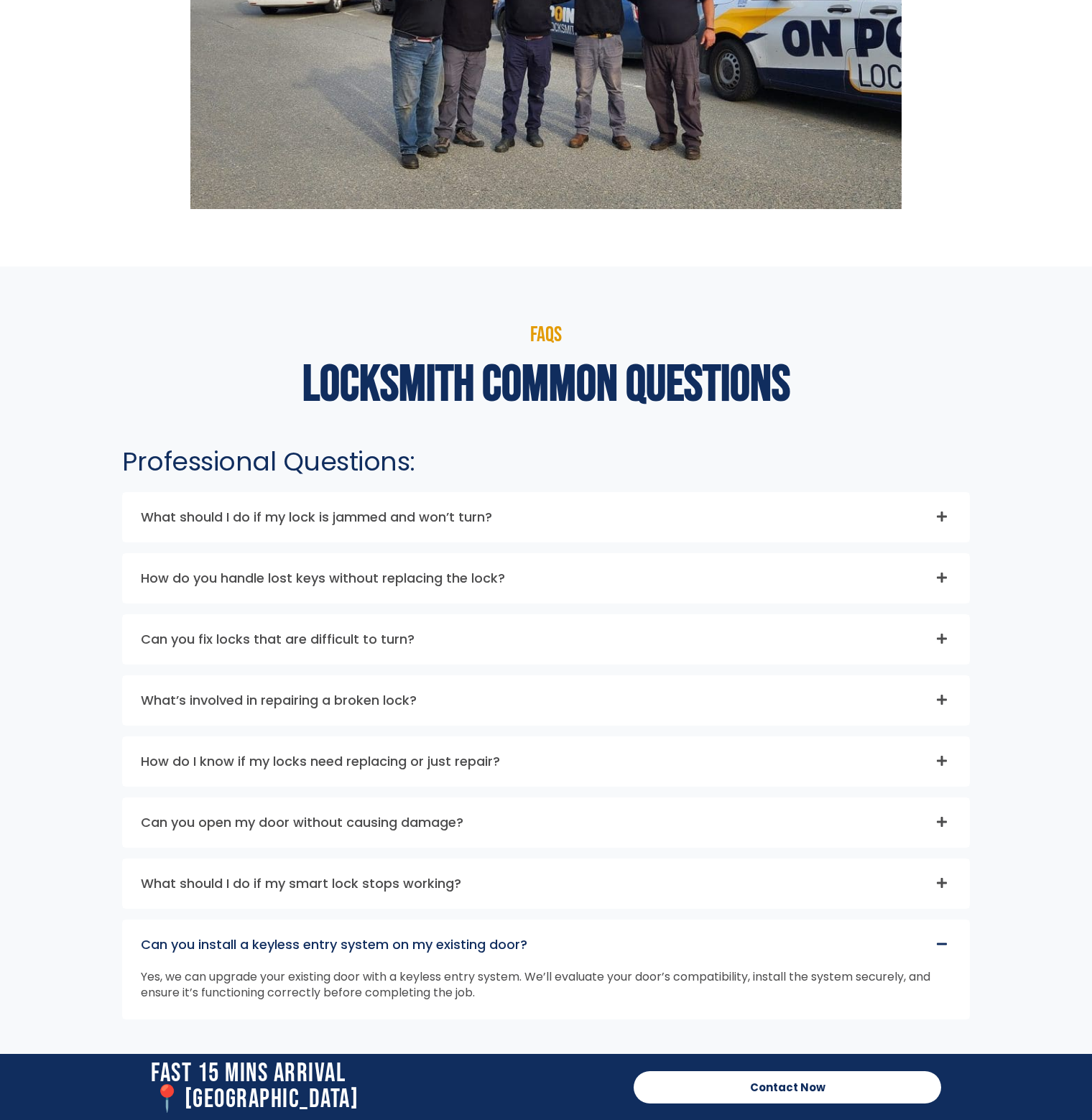
click at [520, 876] on div "What should I do if my smart lock stops working?" at bounding box center [546, 884] width 847 height 49
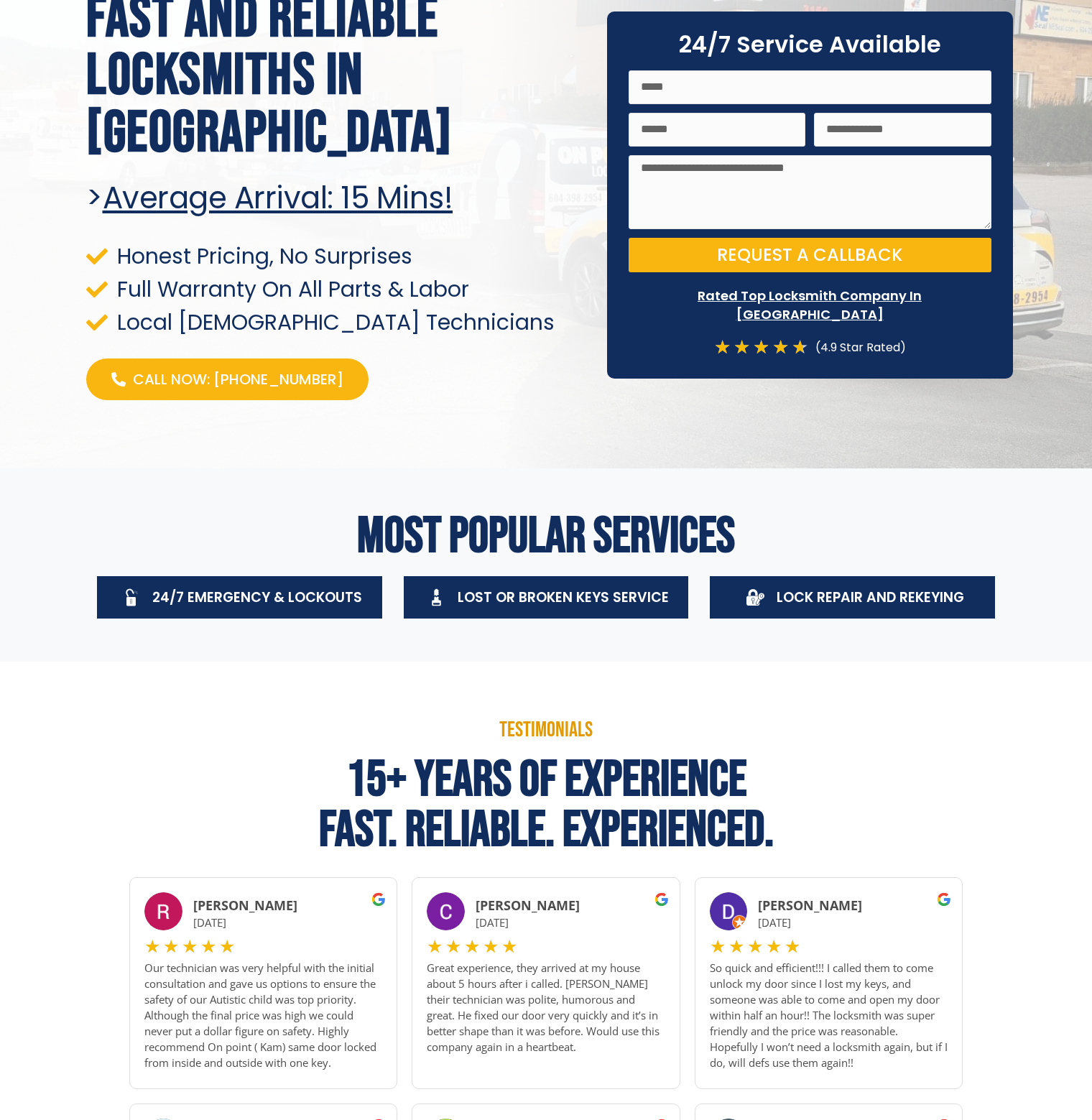
scroll to position [0, 0]
